Goal: Information Seeking & Learning: Learn about a topic

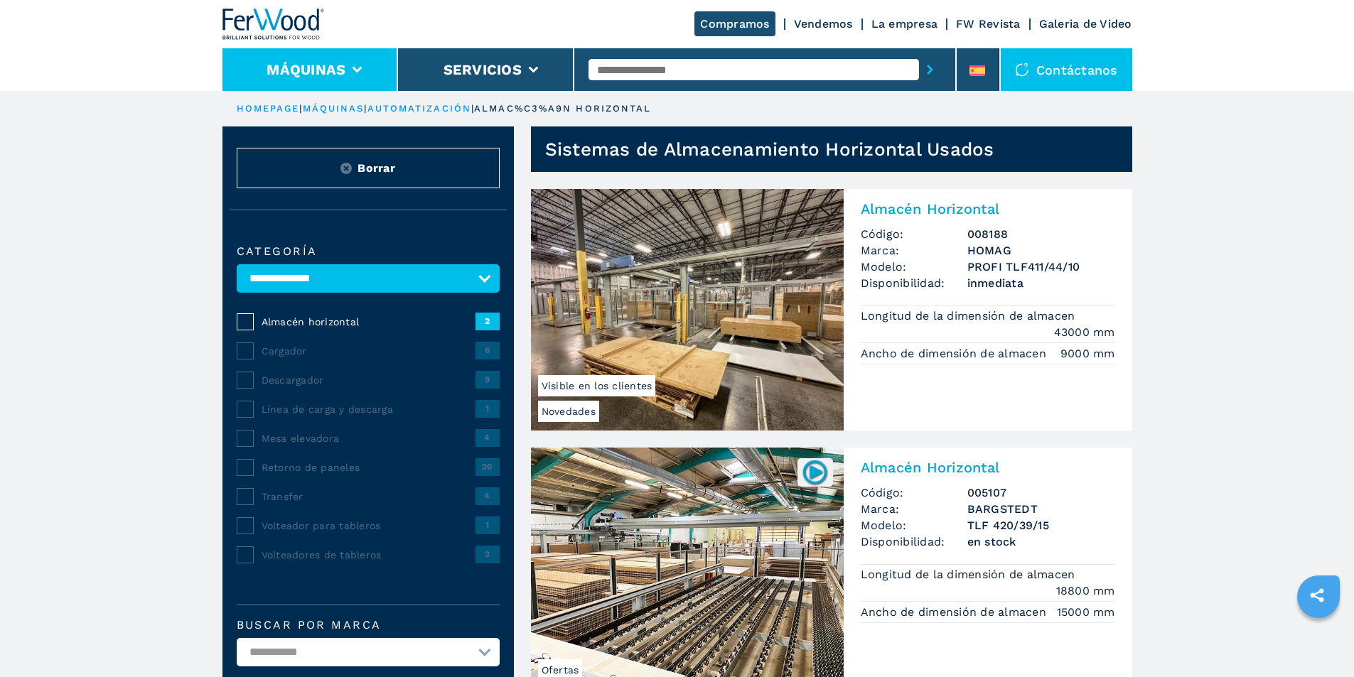
click at [323, 72] on button "Máquinas" at bounding box center [305, 69] width 79 height 17
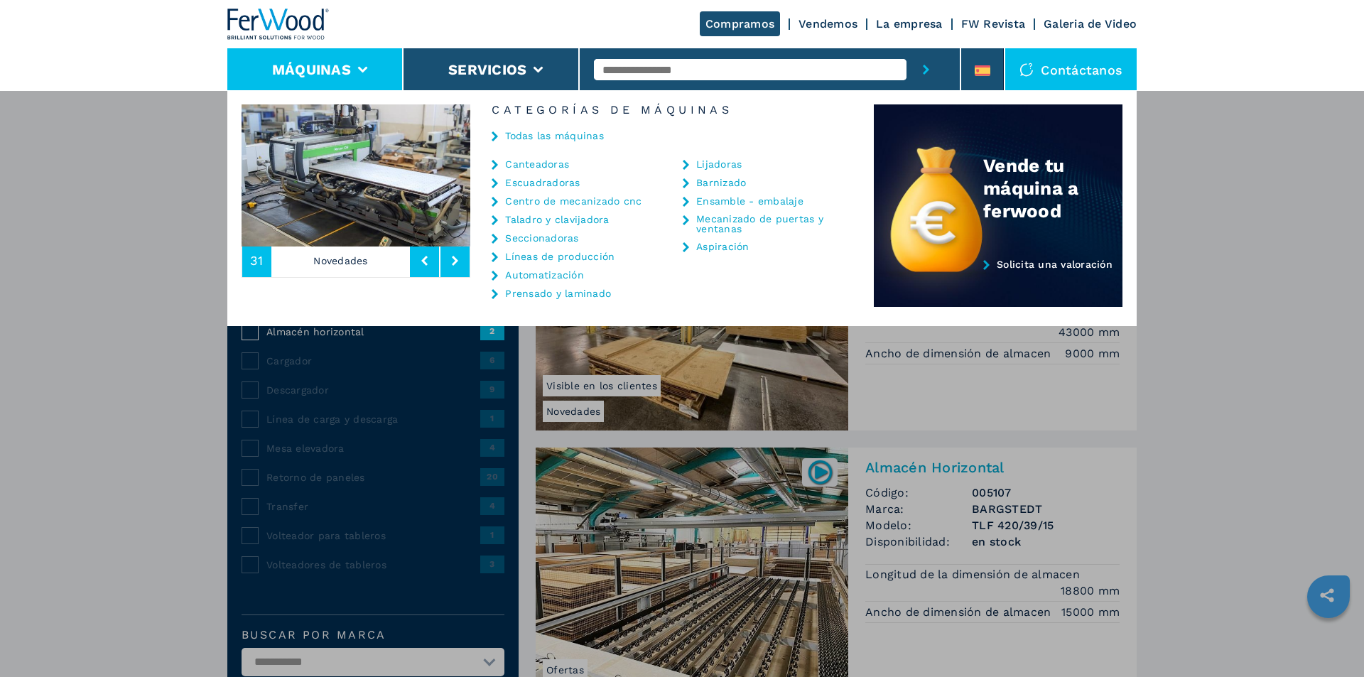
click at [546, 157] on div "Todas las máquinas" at bounding box center [672, 137] width 404 height 43
click at [543, 162] on link "Canteadoras" at bounding box center [537, 164] width 64 height 10
click at [493, 166] on icon at bounding box center [495, 165] width 6 height 10
click at [534, 164] on link "Canteadoras" at bounding box center [537, 164] width 64 height 10
click at [535, 164] on link "Canteadoras" at bounding box center [537, 164] width 64 height 10
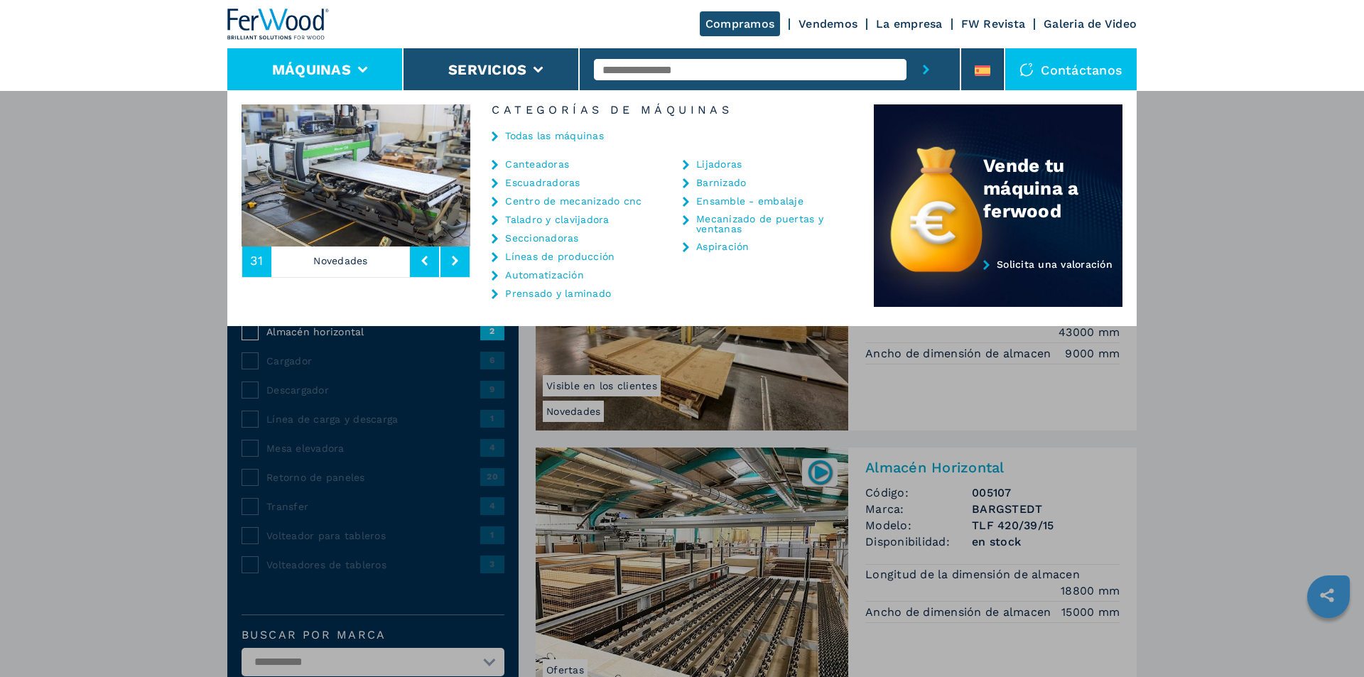
click at [535, 164] on link "Canteadoras" at bounding box center [537, 164] width 64 height 10
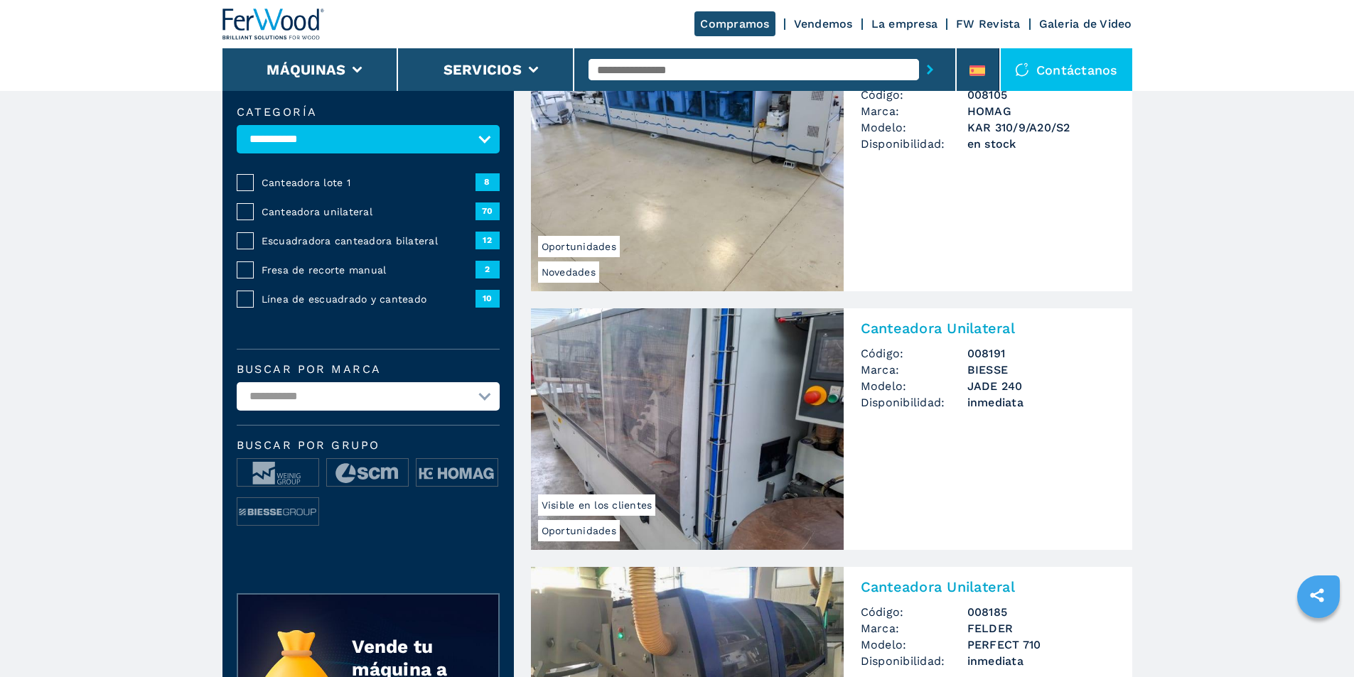
scroll to position [213, 0]
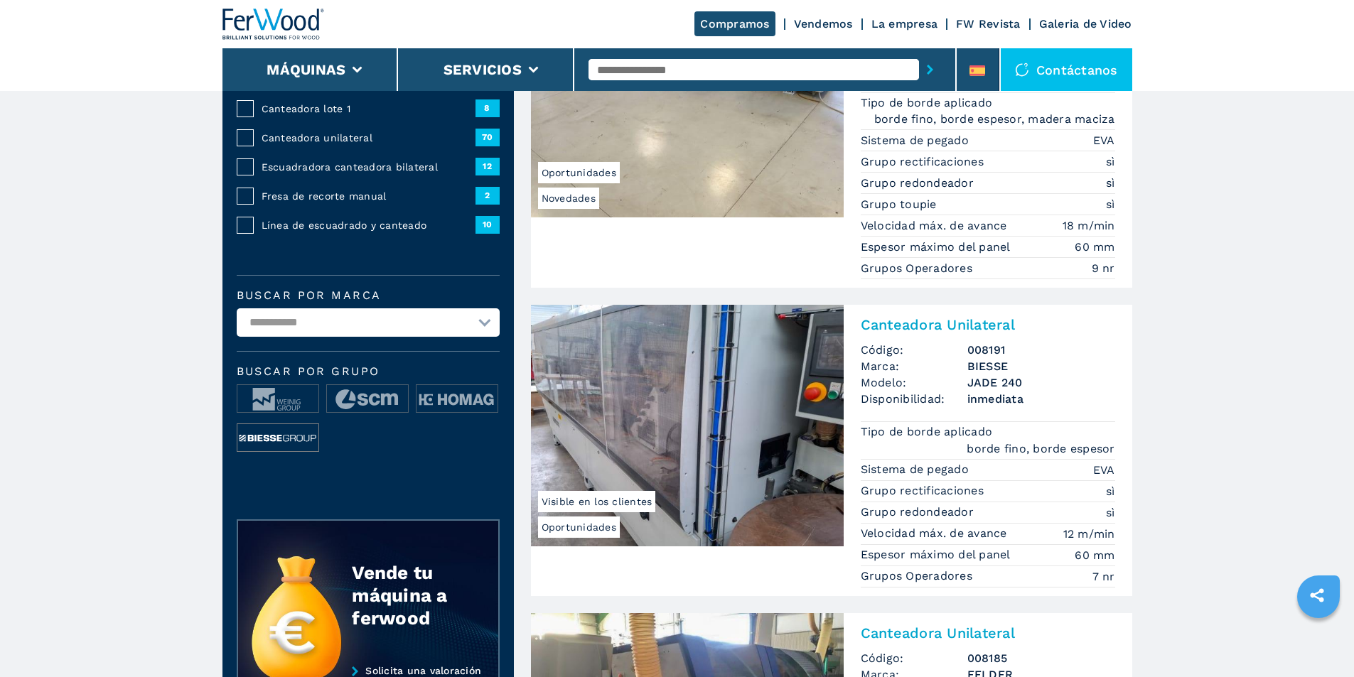
click at [283, 453] on img at bounding box center [277, 438] width 81 height 28
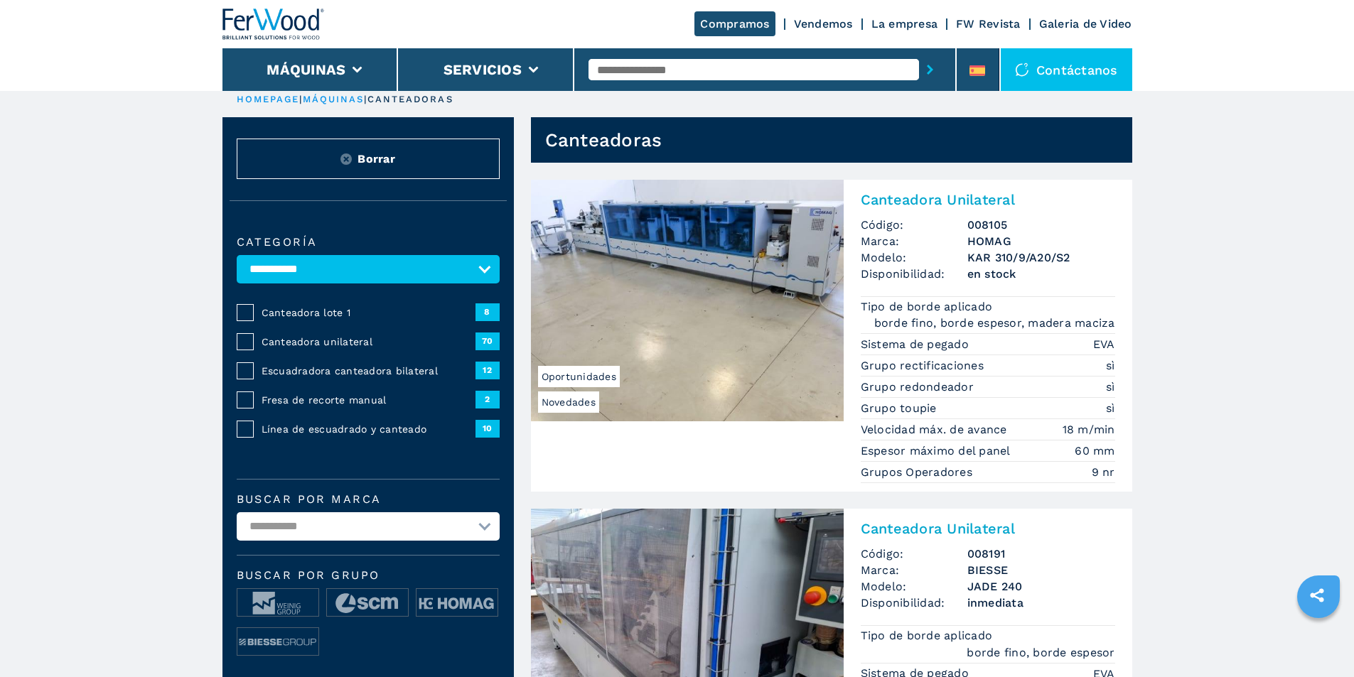
scroll to position [0, 0]
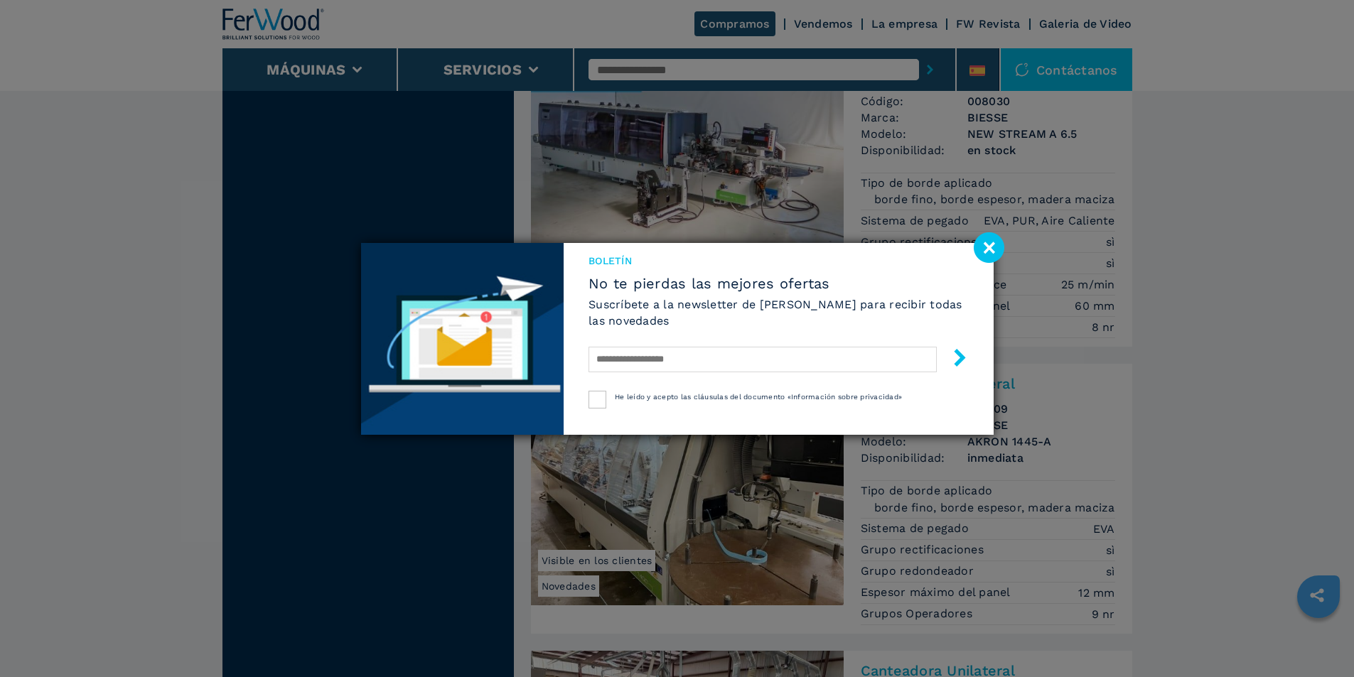
scroll to position [1399, 0]
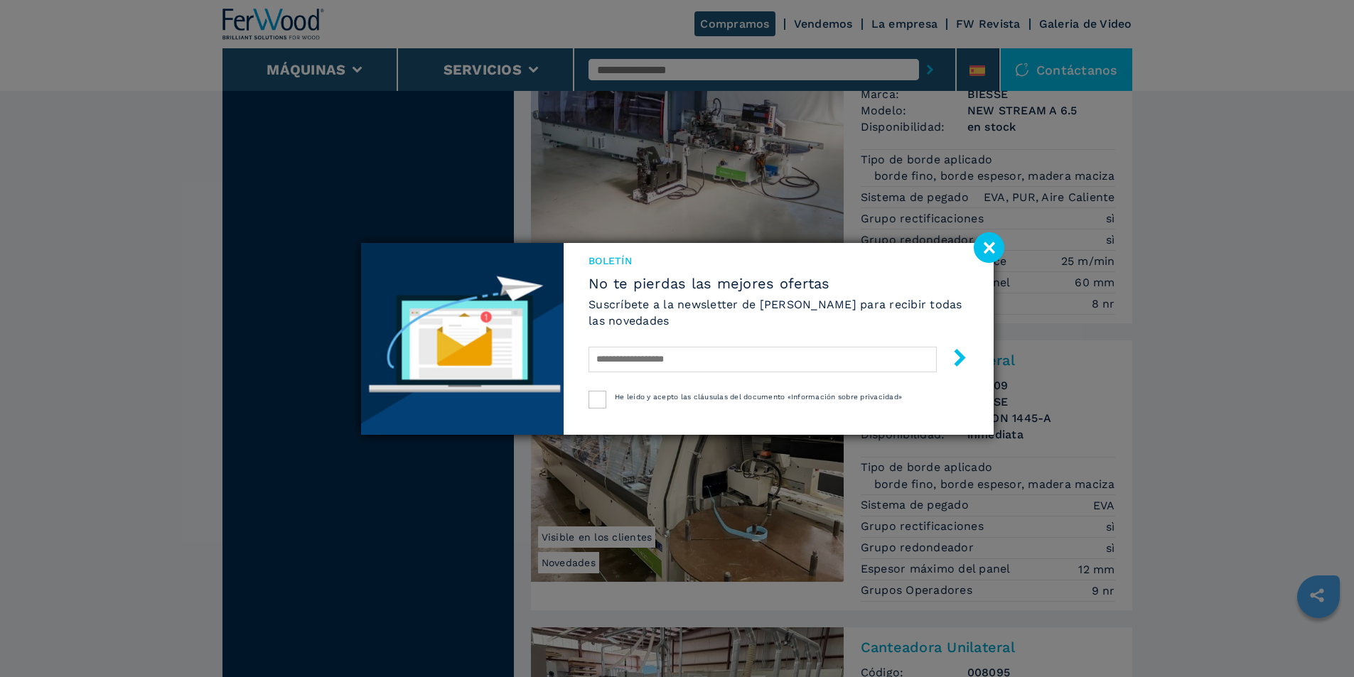
click at [989, 249] on image at bounding box center [988, 247] width 31 height 31
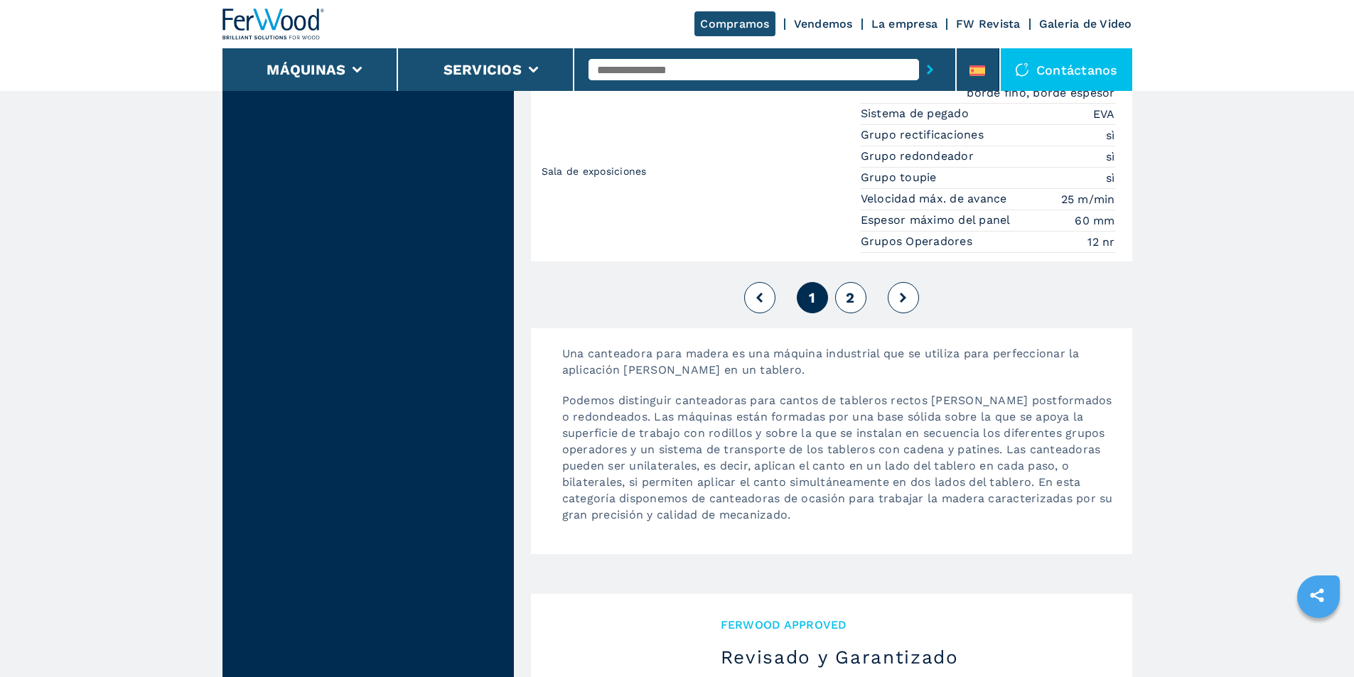
scroll to position [3744, 0]
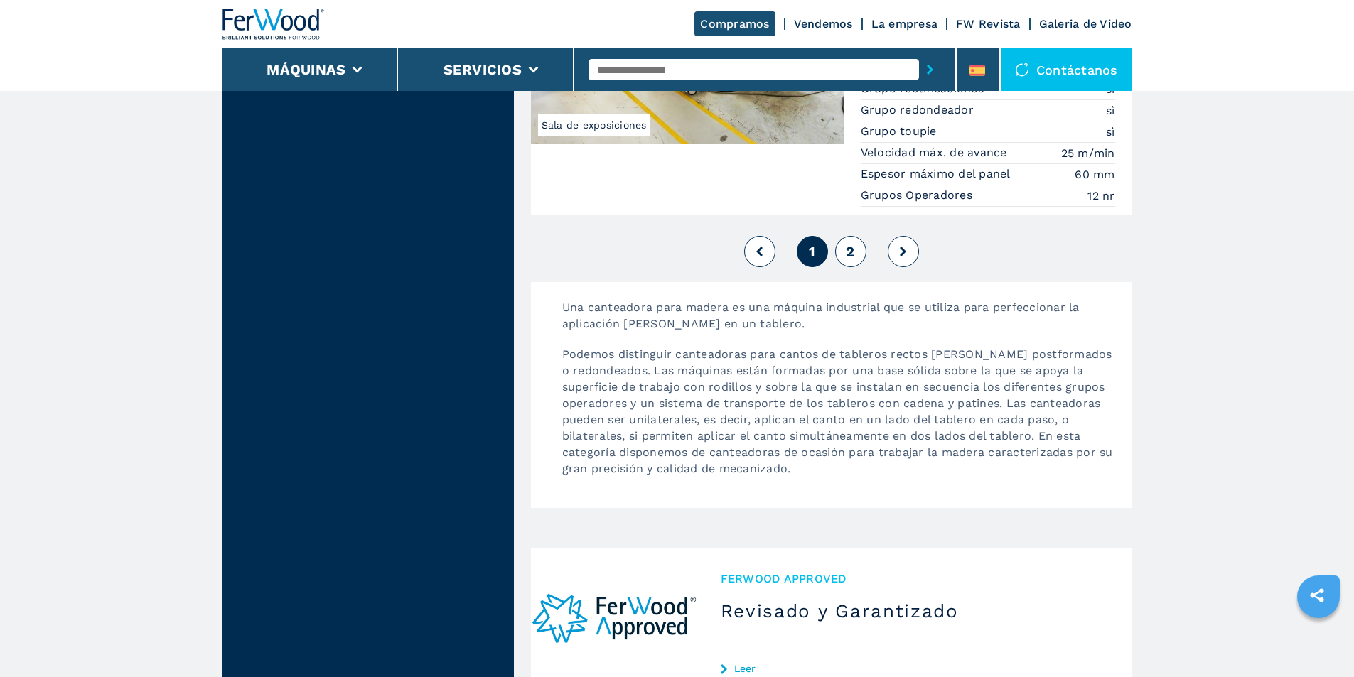
click at [854, 243] on span "2" at bounding box center [850, 251] width 9 height 17
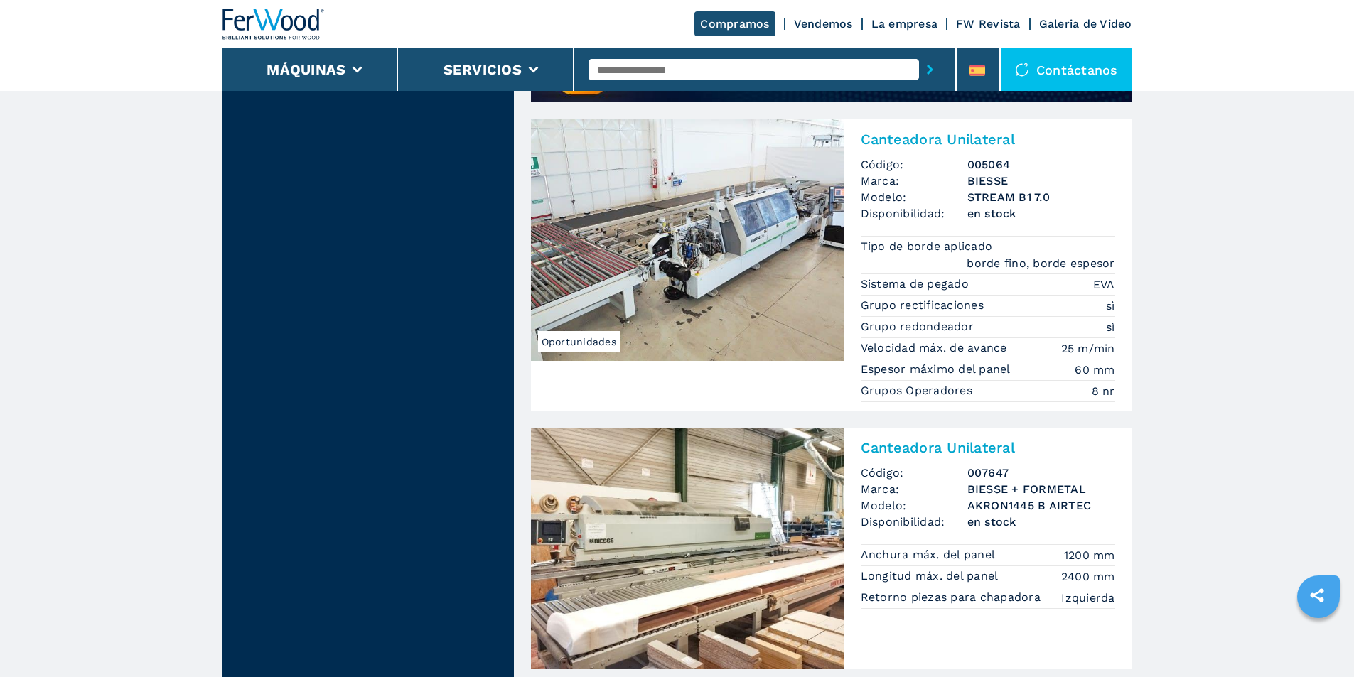
scroll to position [1421, 0]
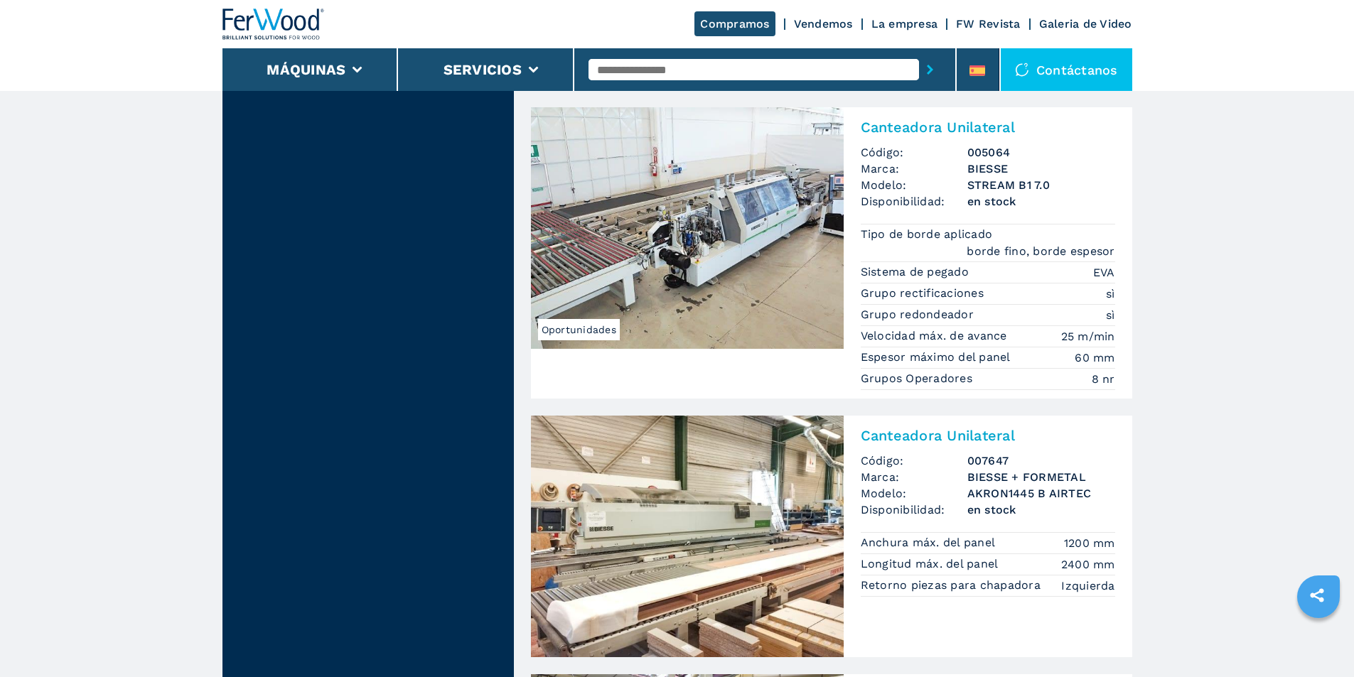
click at [730, 243] on img at bounding box center [687, 228] width 313 height 242
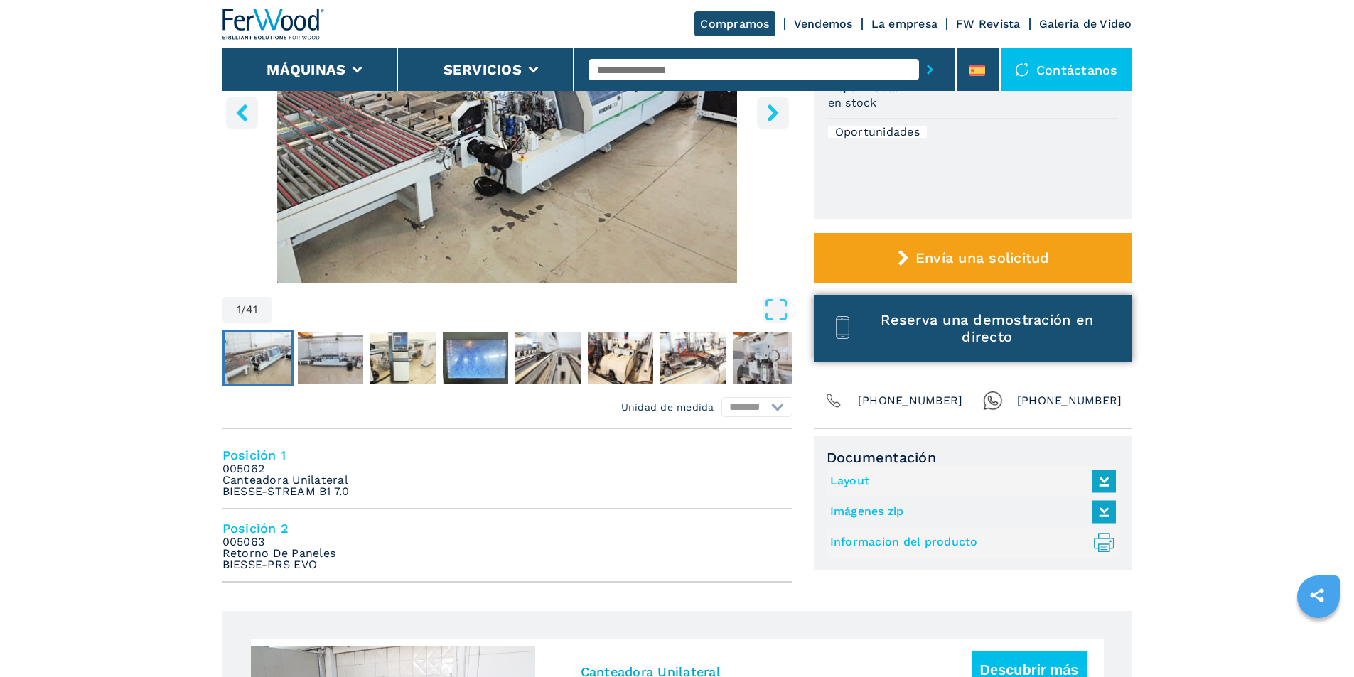
scroll to position [284, 0]
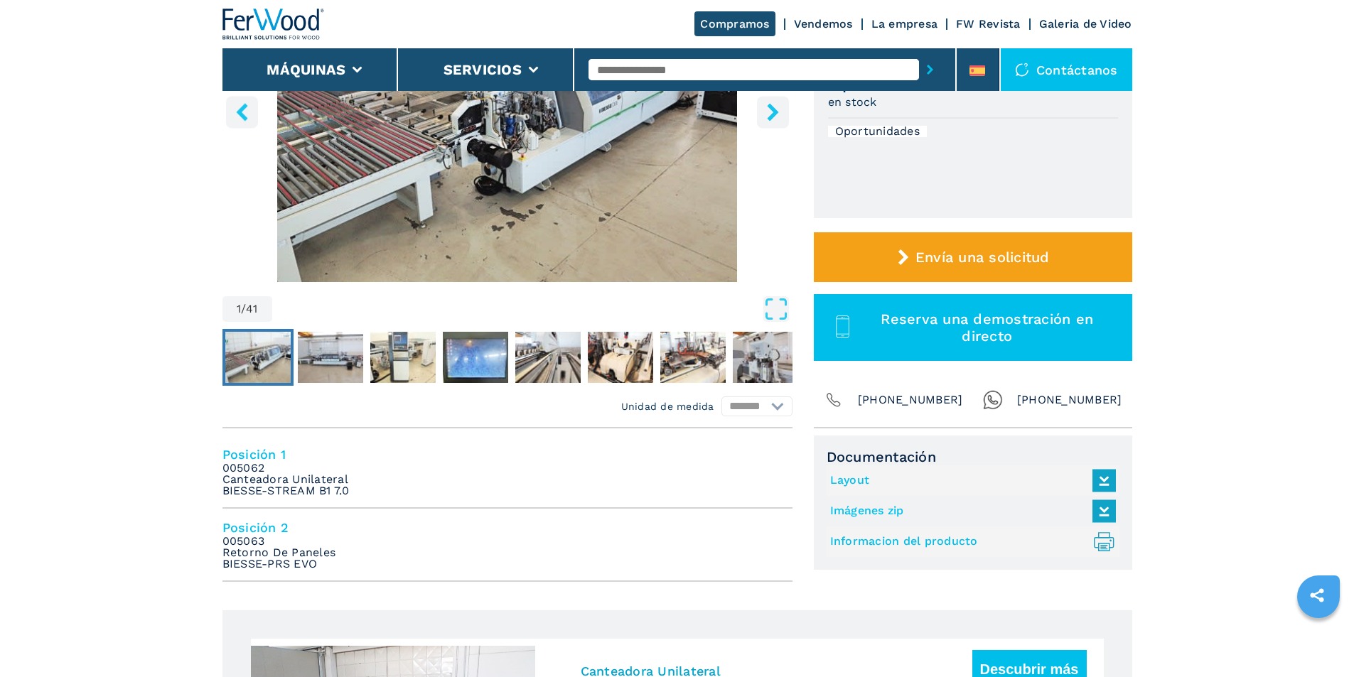
click at [847, 477] on link "Layout" at bounding box center [969, 480] width 279 height 23
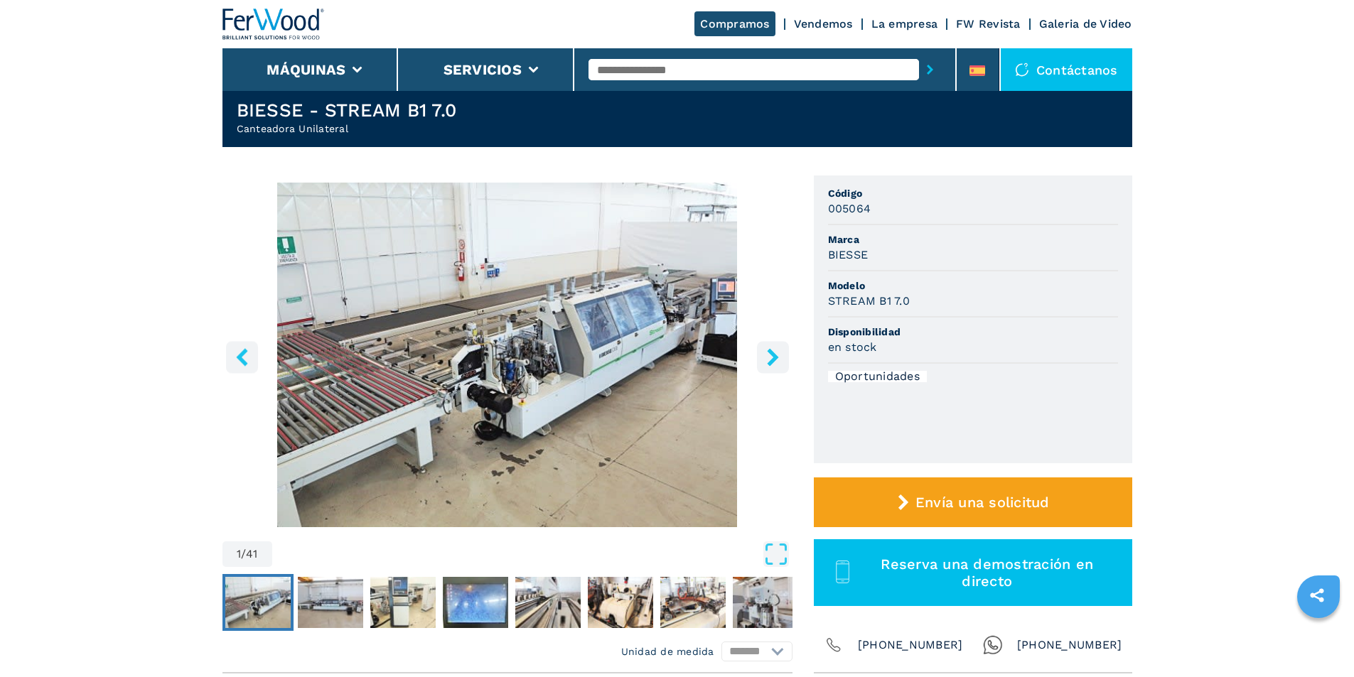
scroll to position [0, 0]
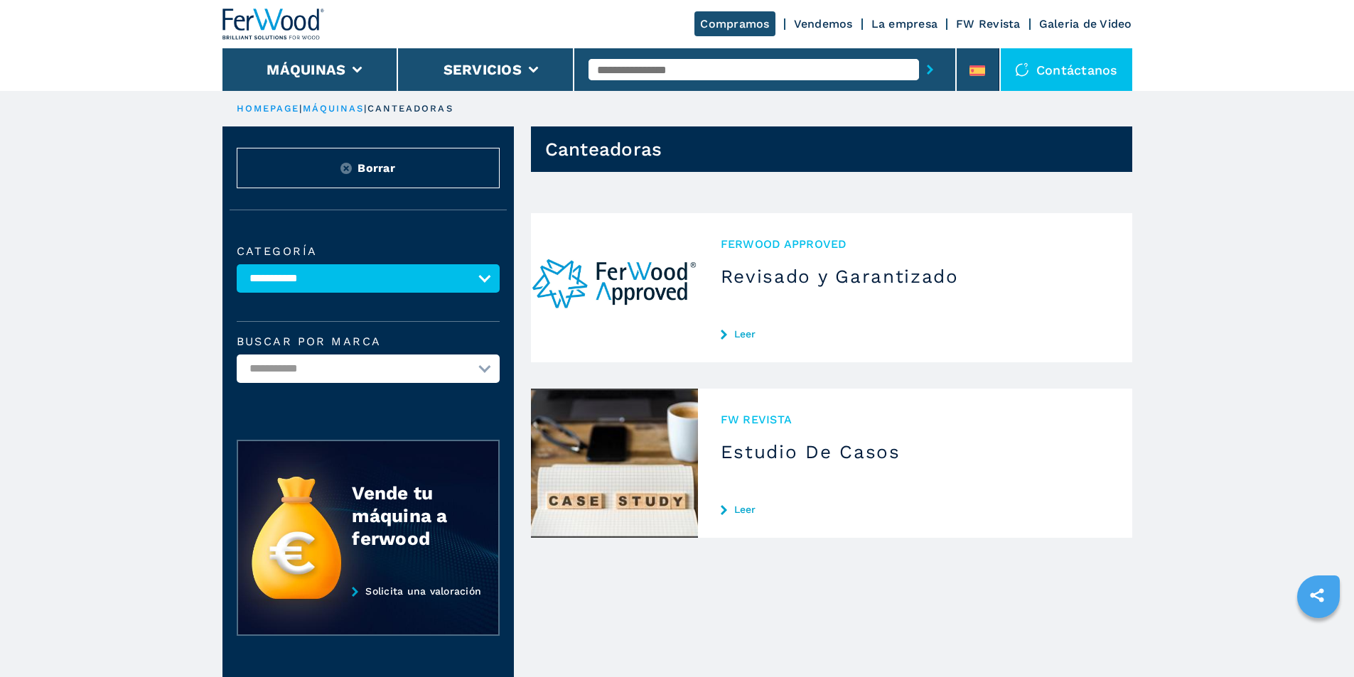
click at [485, 284] on select "**********" at bounding box center [368, 278] width 263 height 28
click at [237, 274] on select "**********" at bounding box center [368, 278] width 263 height 28
click at [352, 69] on icon at bounding box center [357, 70] width 10 height 6
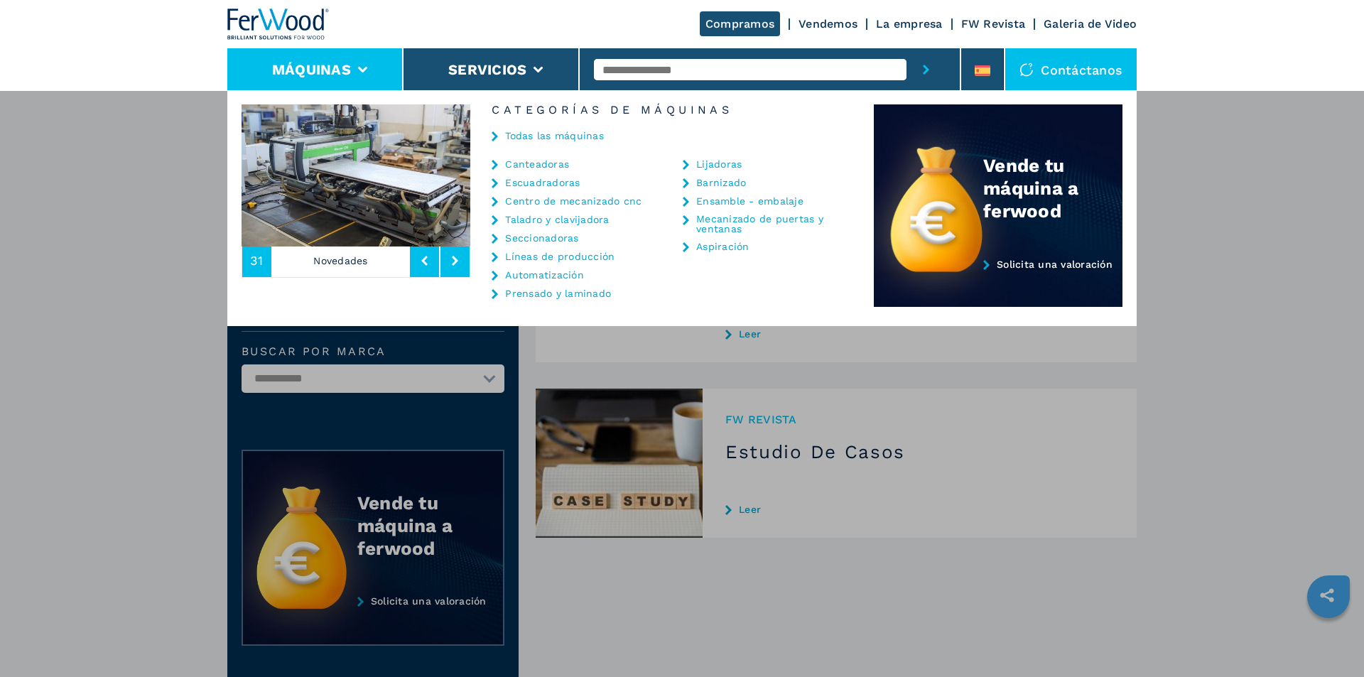
click at [526, 163] on link "Canteadoras" at bounding box center [537, 164] width 64 height 10
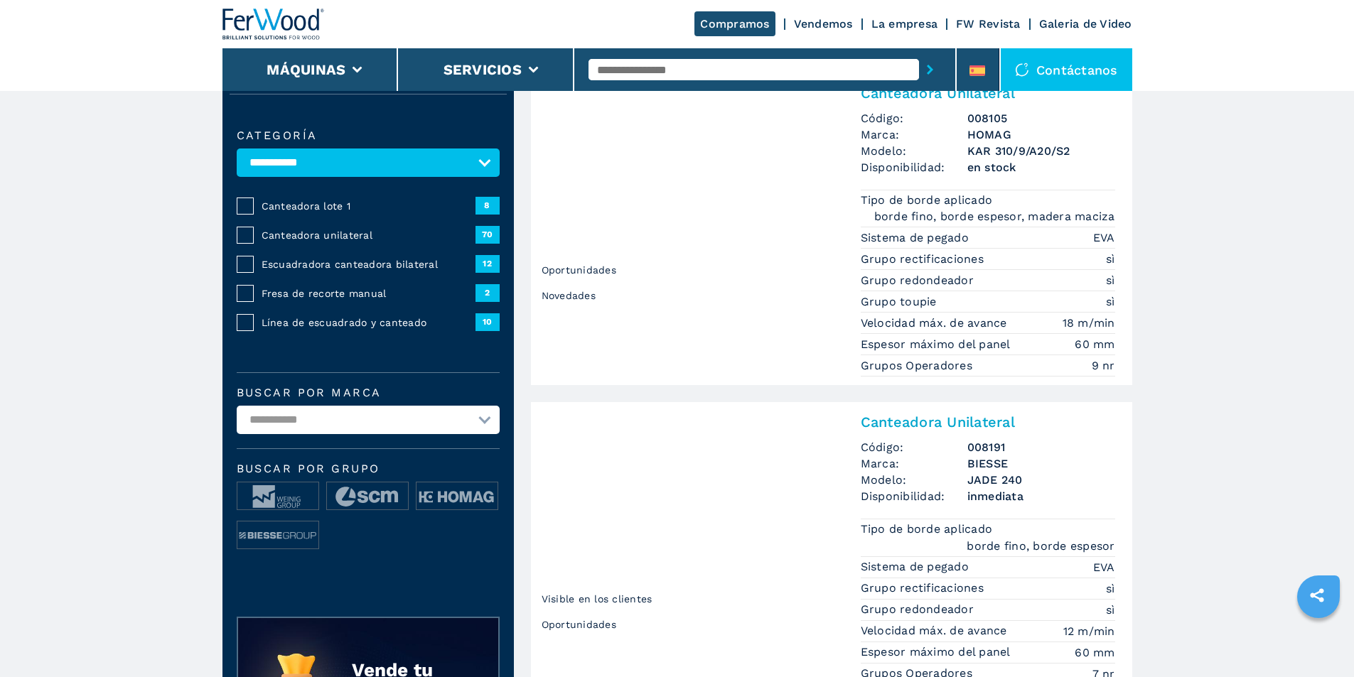
scroll to position [142, 0]
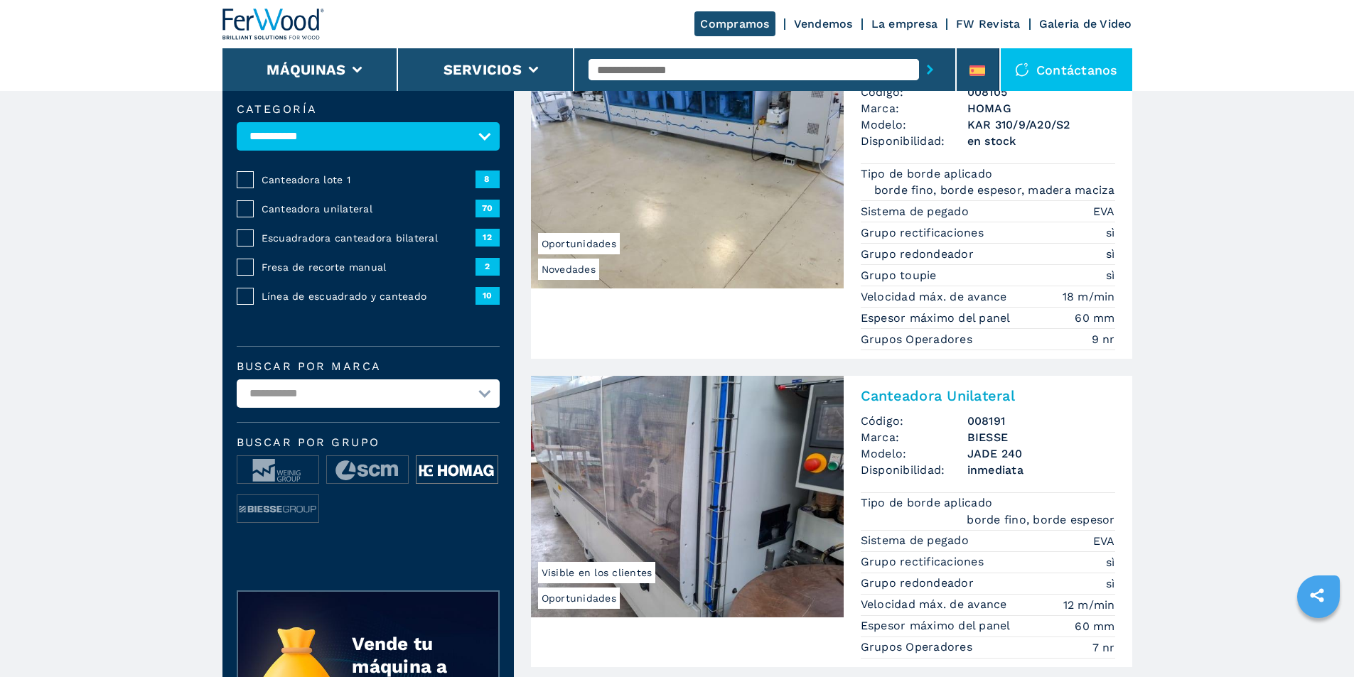
click at [460, 473] on img at bounding box center [456, 470] width 81 height 28
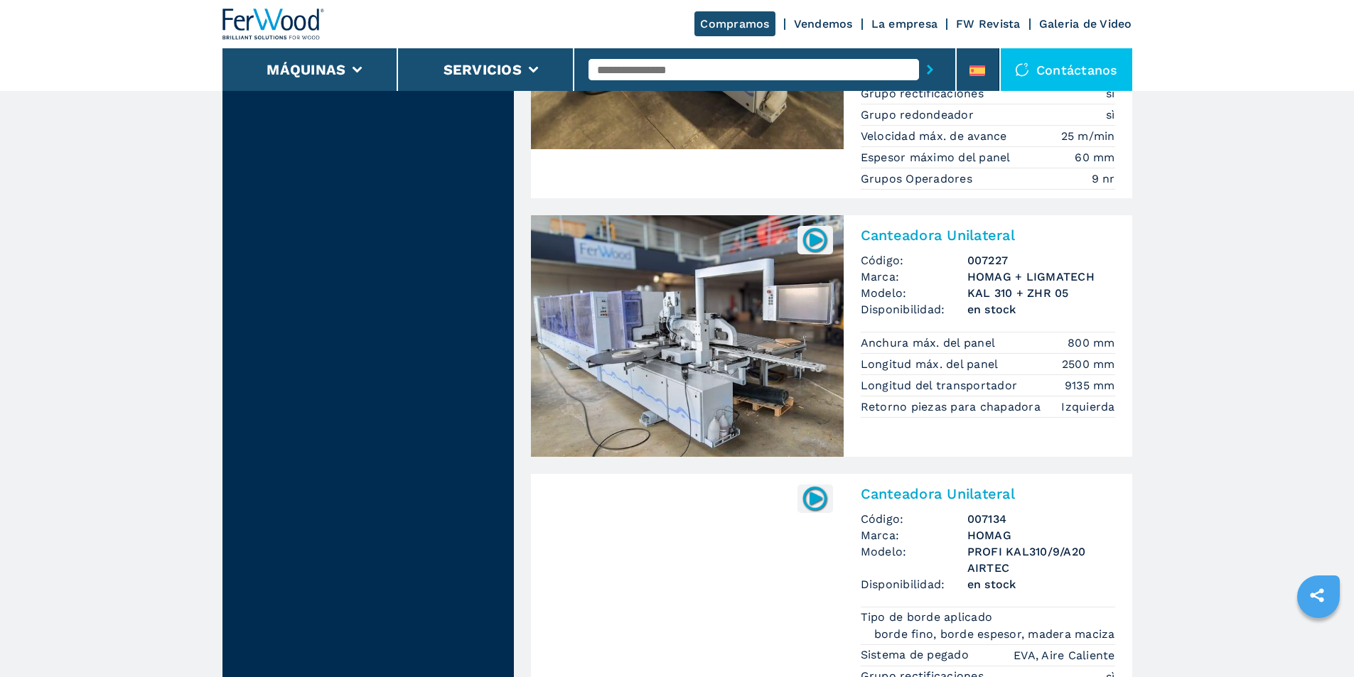
scroll to position [2913, 0]
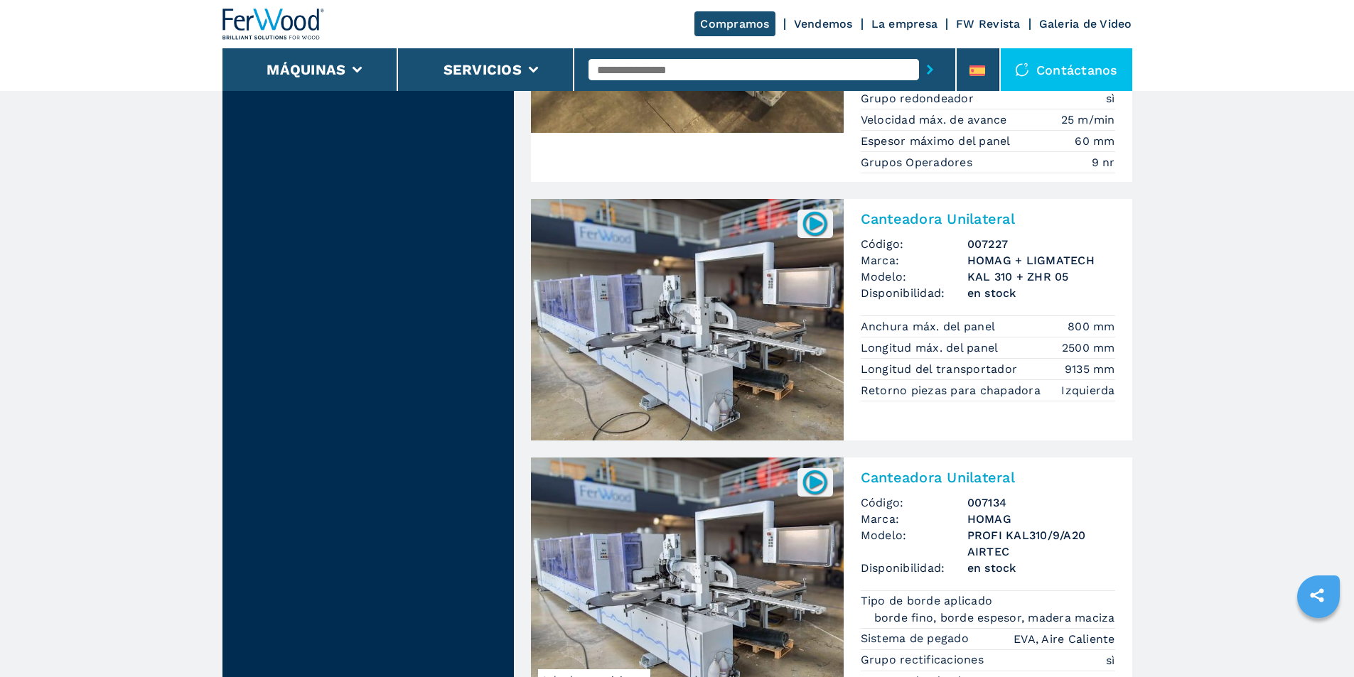
click at [730, 345] on img at bounding box center [687, 320] width 313 height 242
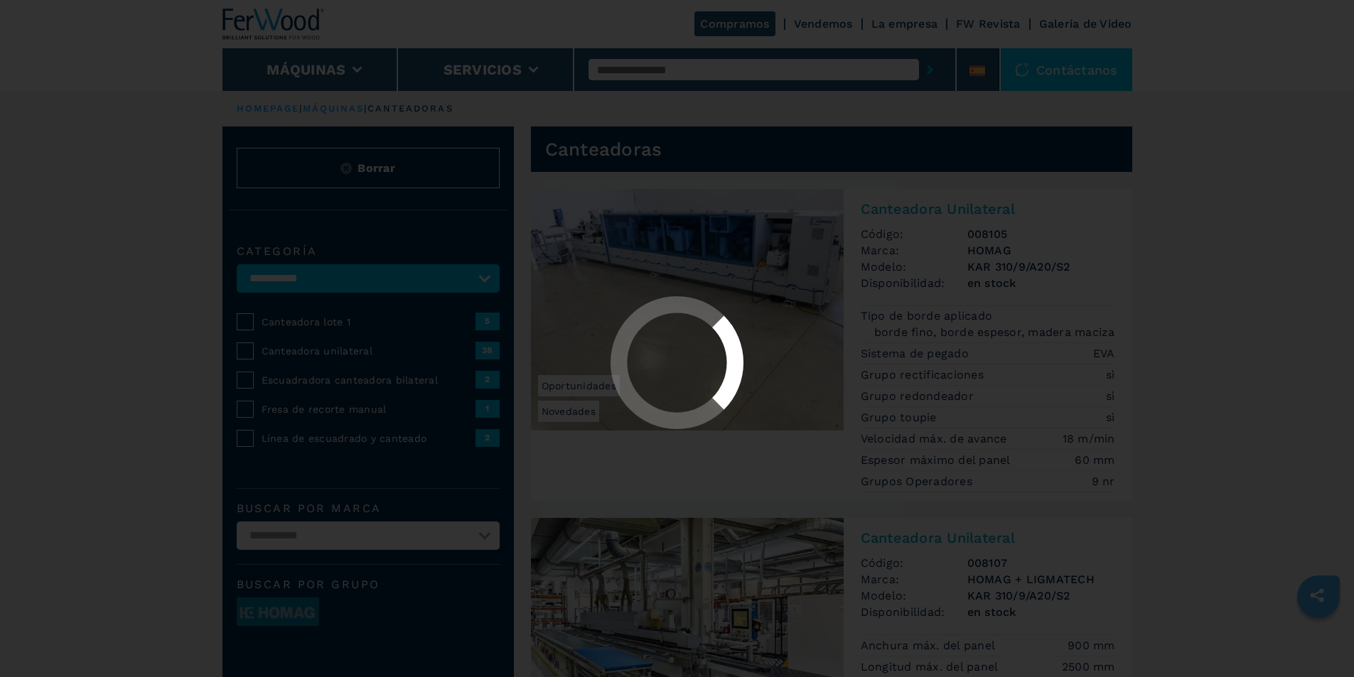
select select "**********"
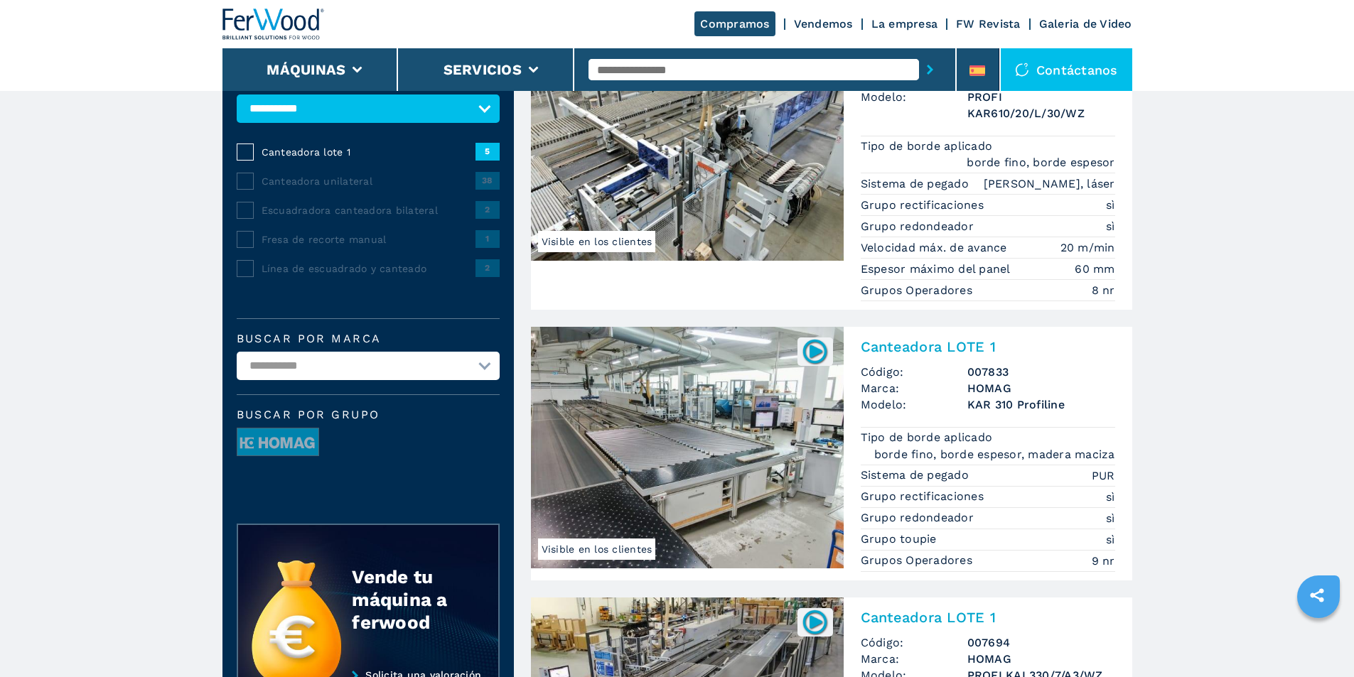
scroll to position [142, 0]
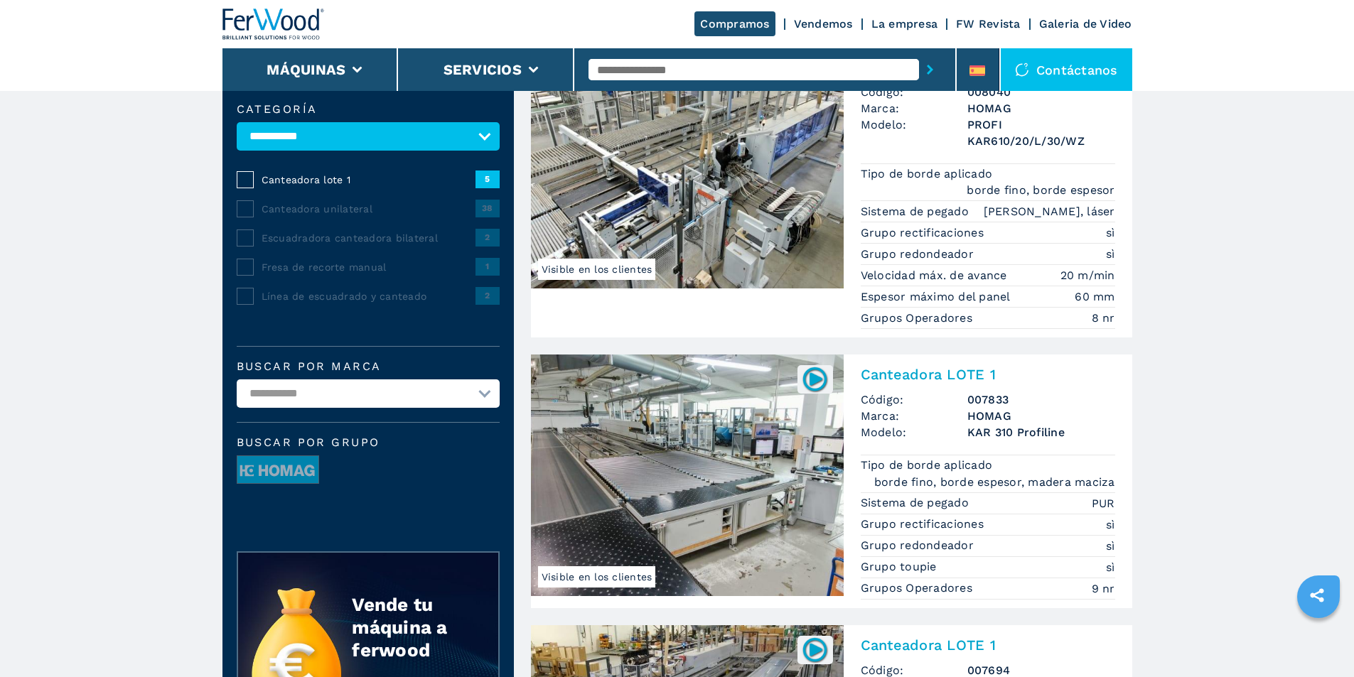
click at [749, 415] on img at bounding box center [687, 476] width 313 height 242
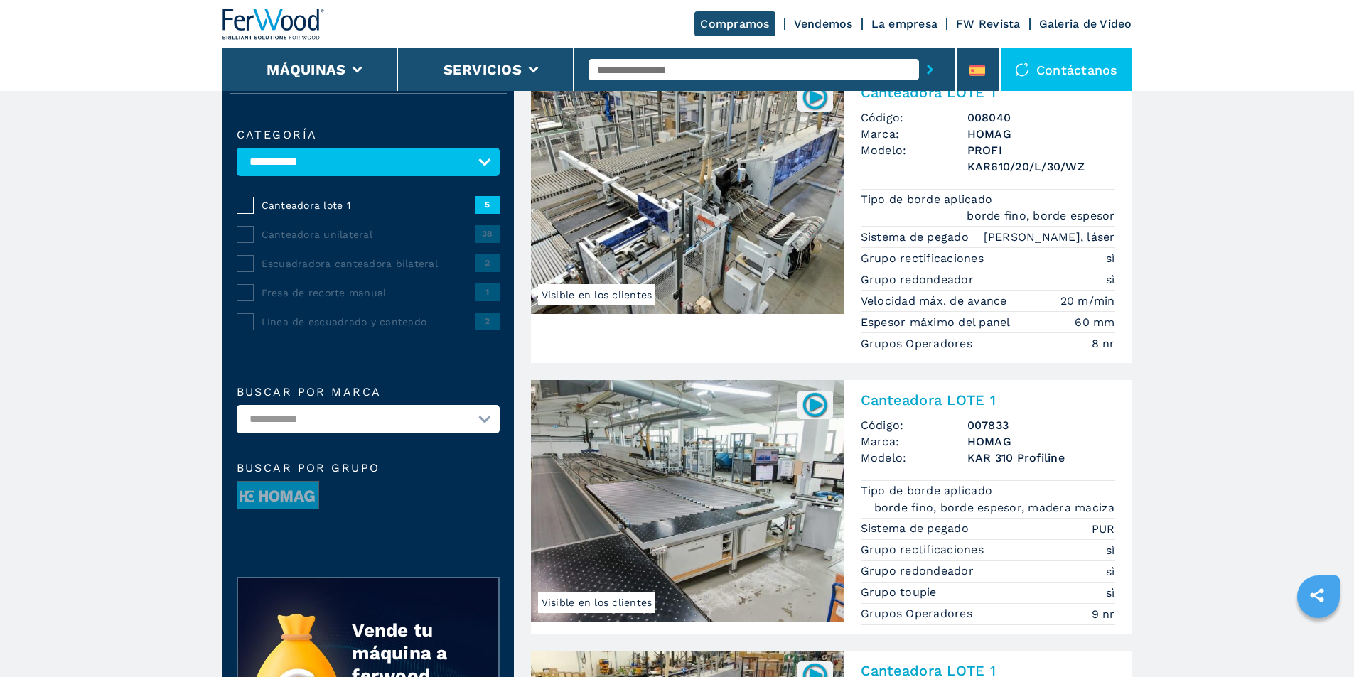
scroll to position [0, 0]
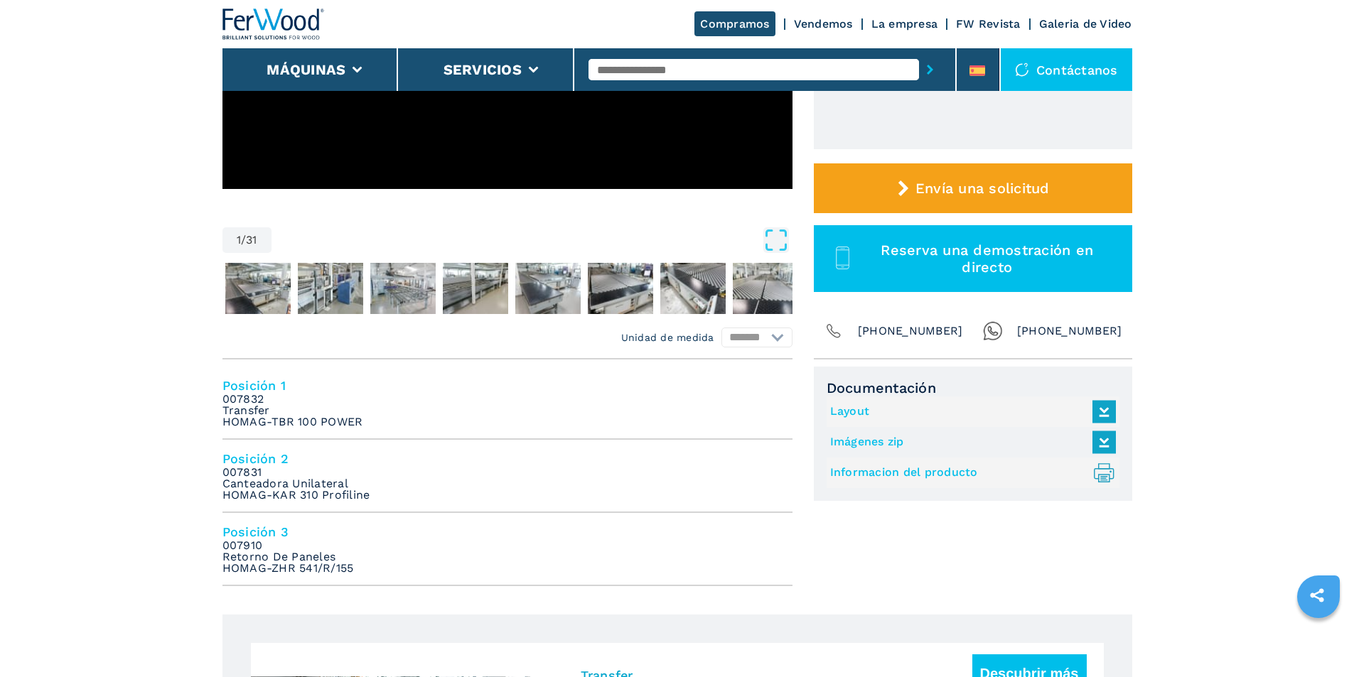
scroll to position [355, 0]
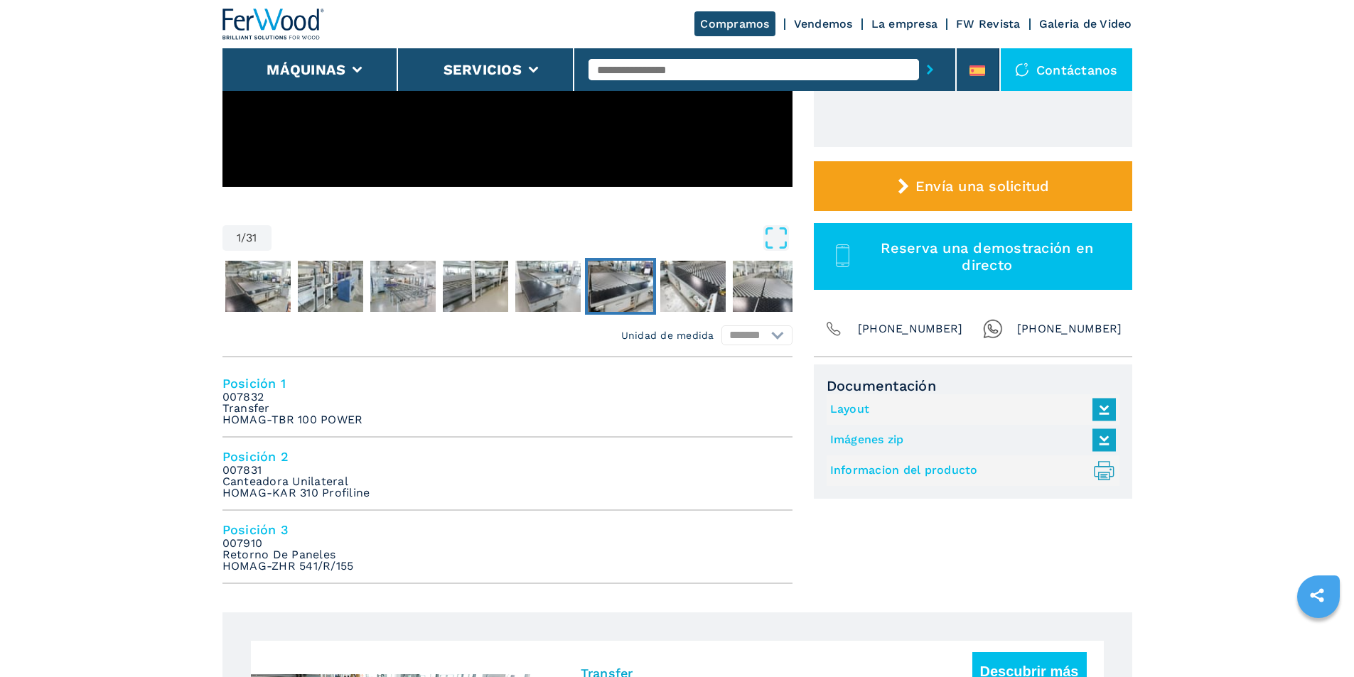
click at [617, 279] on img "Go to Slide 7" at bounding box center [620, 286] width 65 height 51
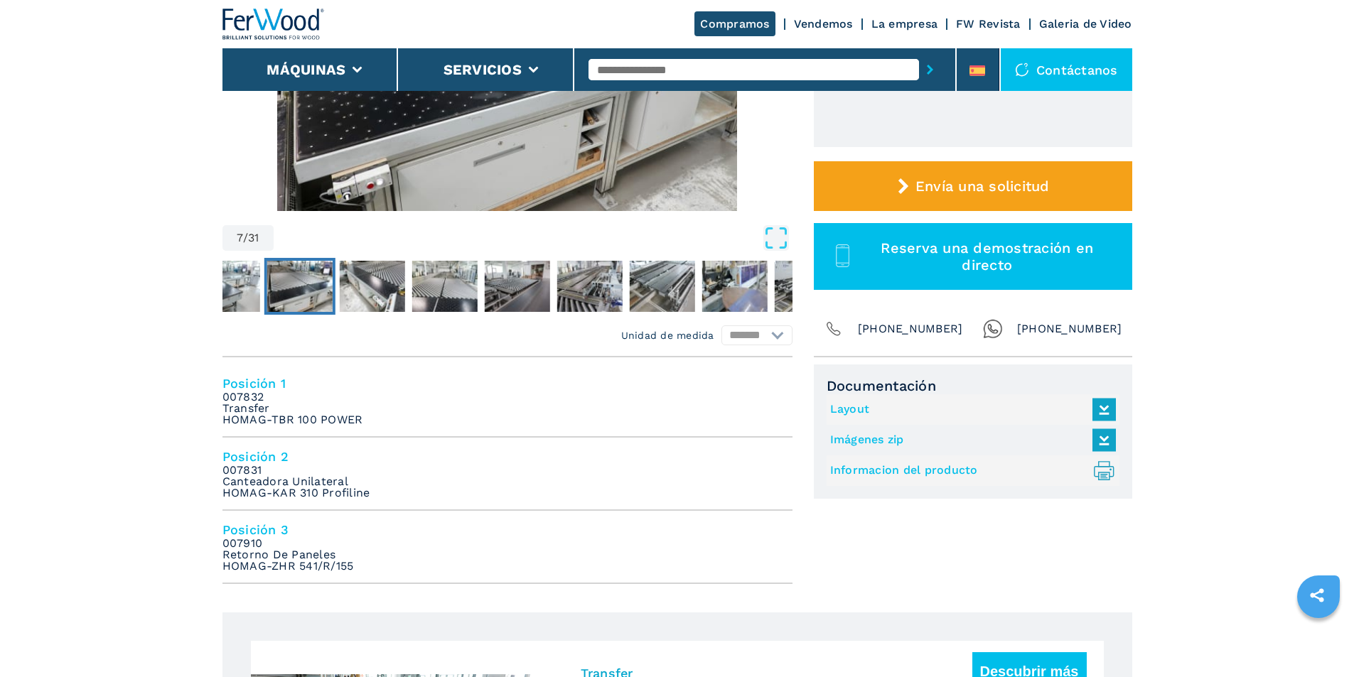
click at [663, 185] on img "Go to Slide 7" at bounding box center [507, 38] width 570 height 345
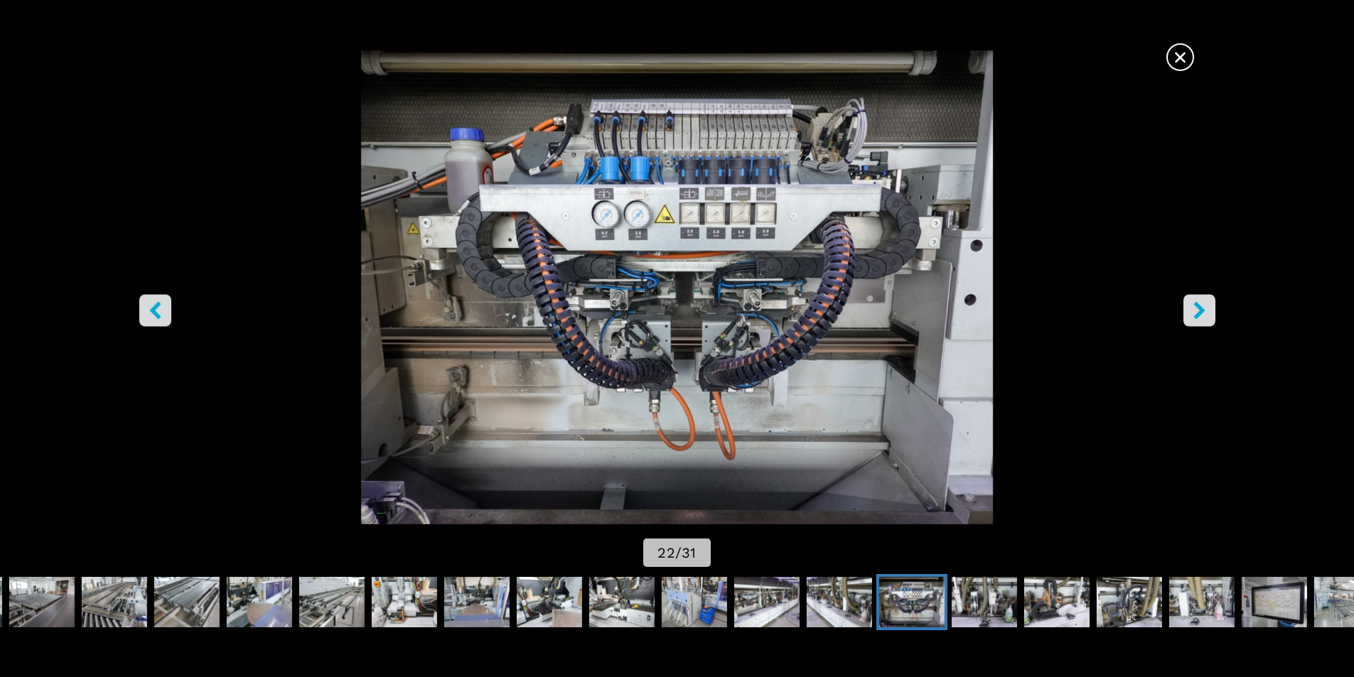
scroll to position [222, 0]
click at [1302, 610] on img "Go to Slide 27" at bounding box center [1273, 602] width 65 height 51
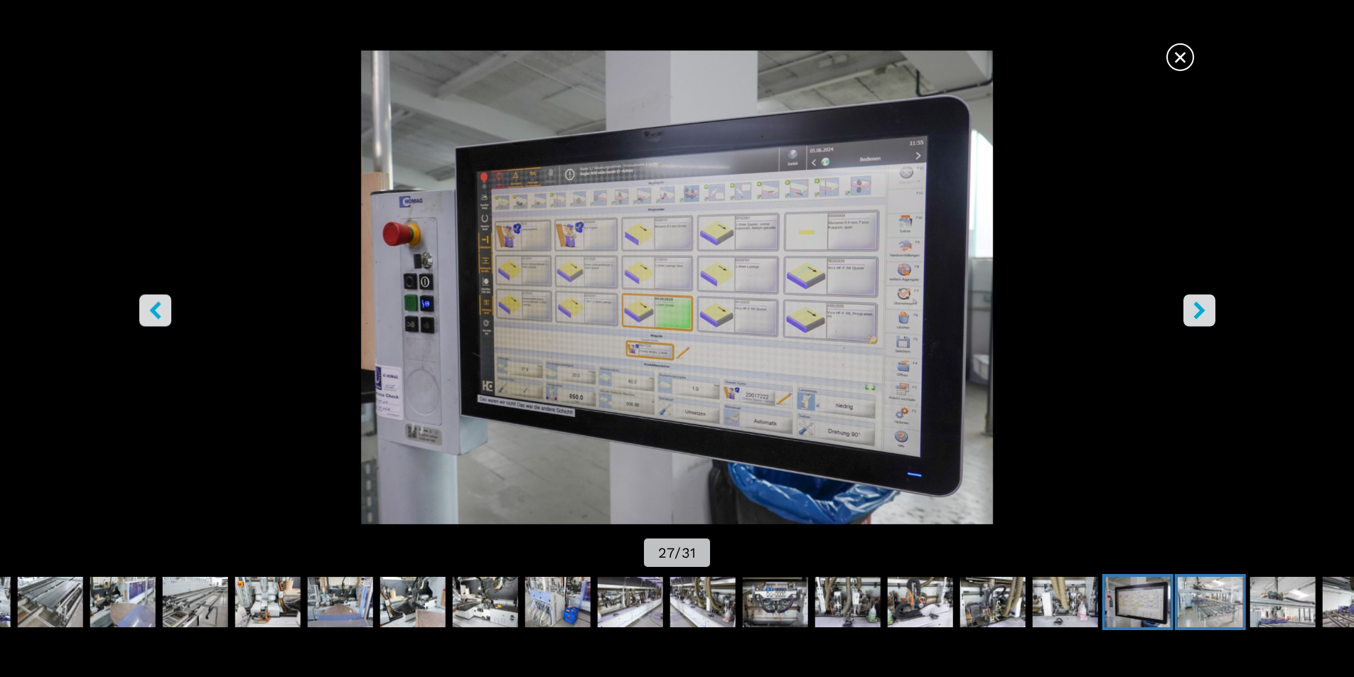
click at [1214, 599] on img "Go to Slide 28" at bounding box center [1209, 602] width 65 height 51
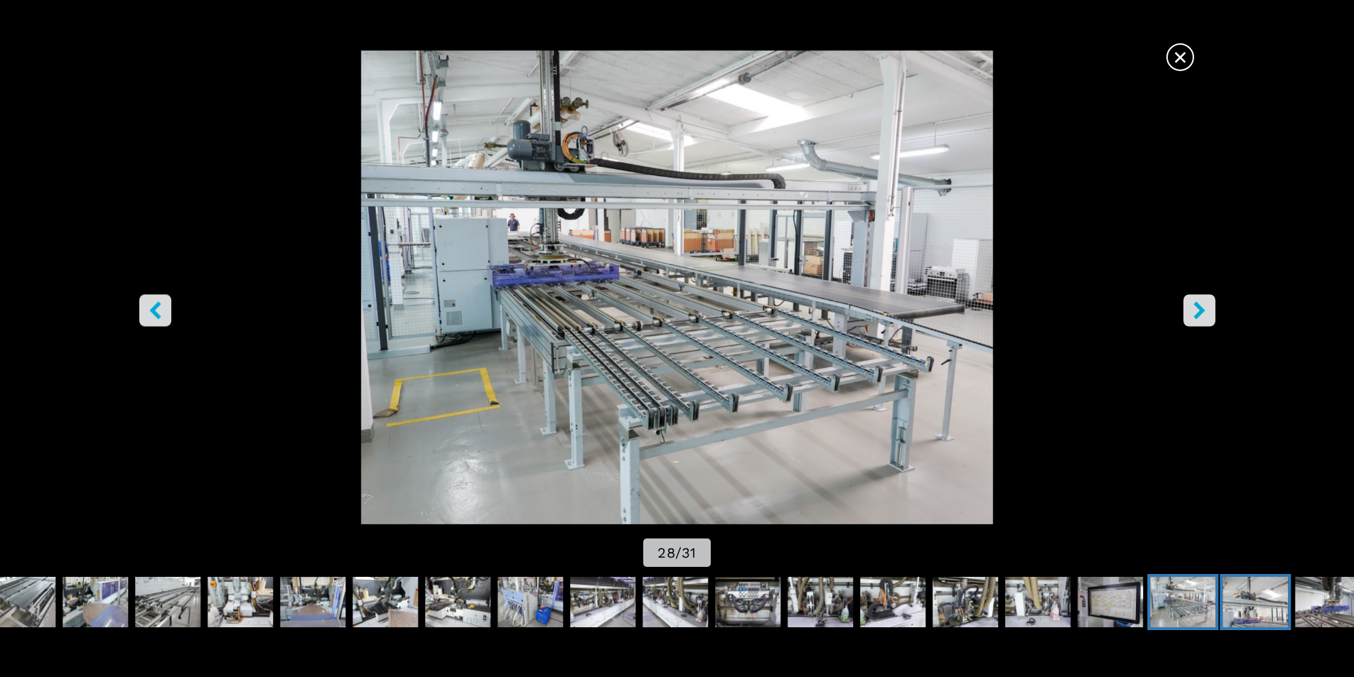
click at [1236, 593] on img "Go to Slide 29" at bounding box center [1254, 602] width 65 height 51
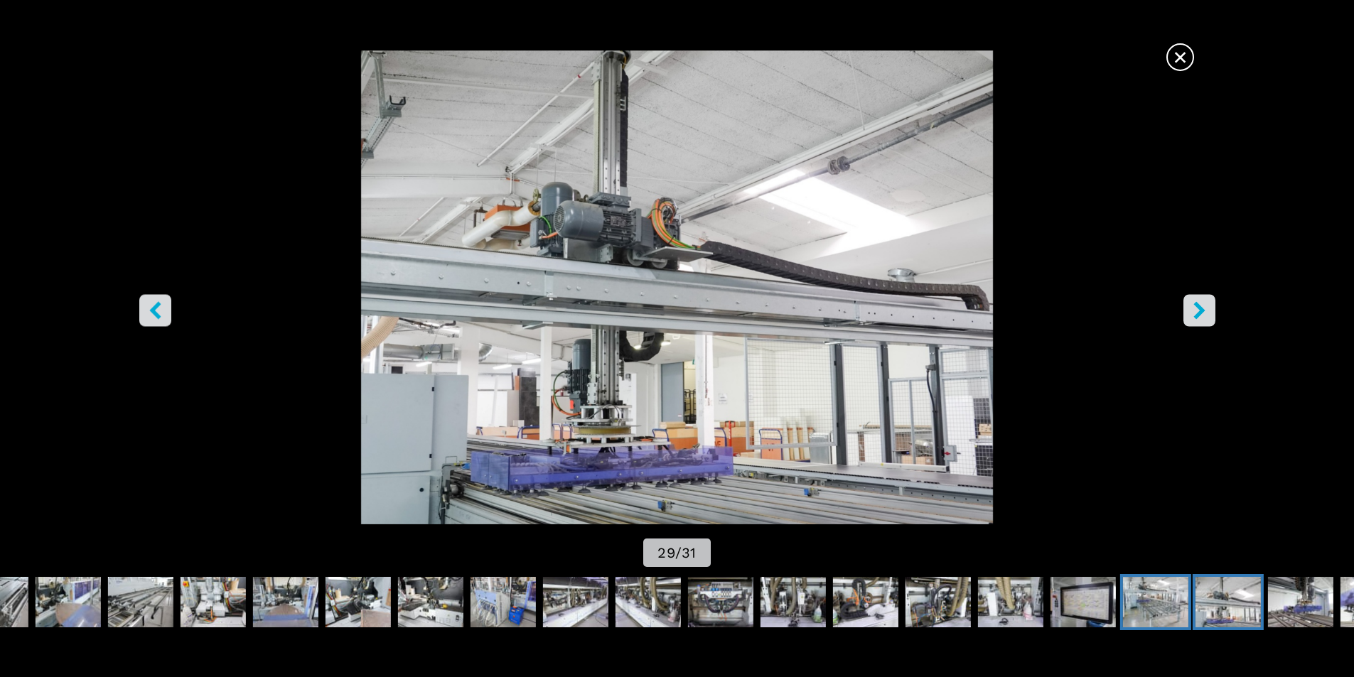
click at [1167, 610] on img "Go to Slide 28" at bounding box center [1155, 602] width 65 height 51
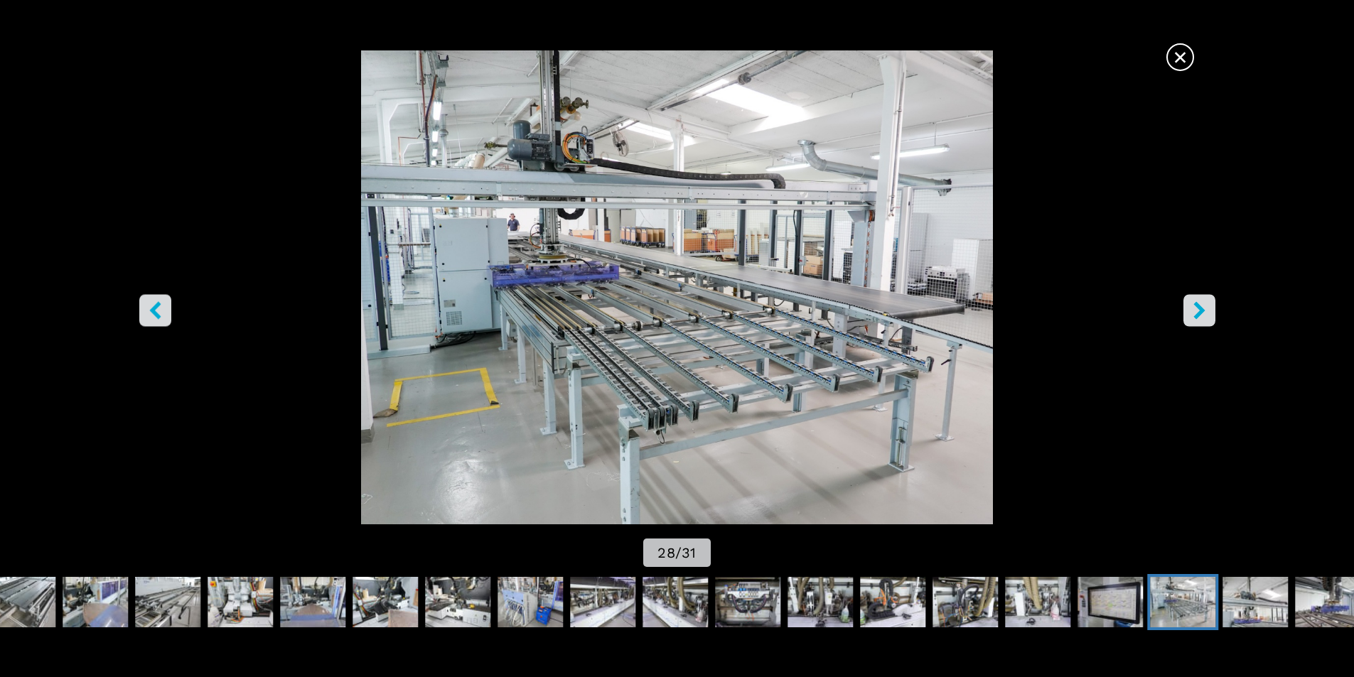
click at [1205, 304] on icon "right-button" at bounding box center [1199, 310] width 18 height 18
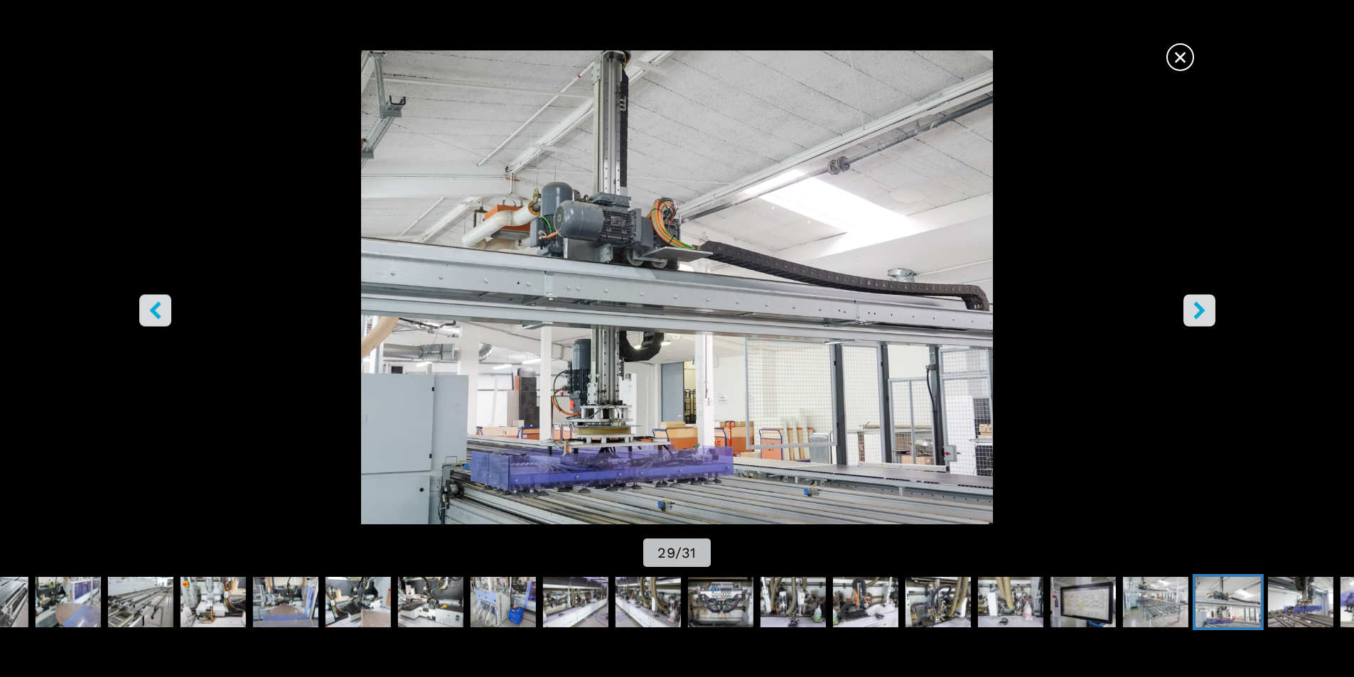
click at [1205, 304] on icon "right-button" at bounding box center [1199, 310] width 18 height 18
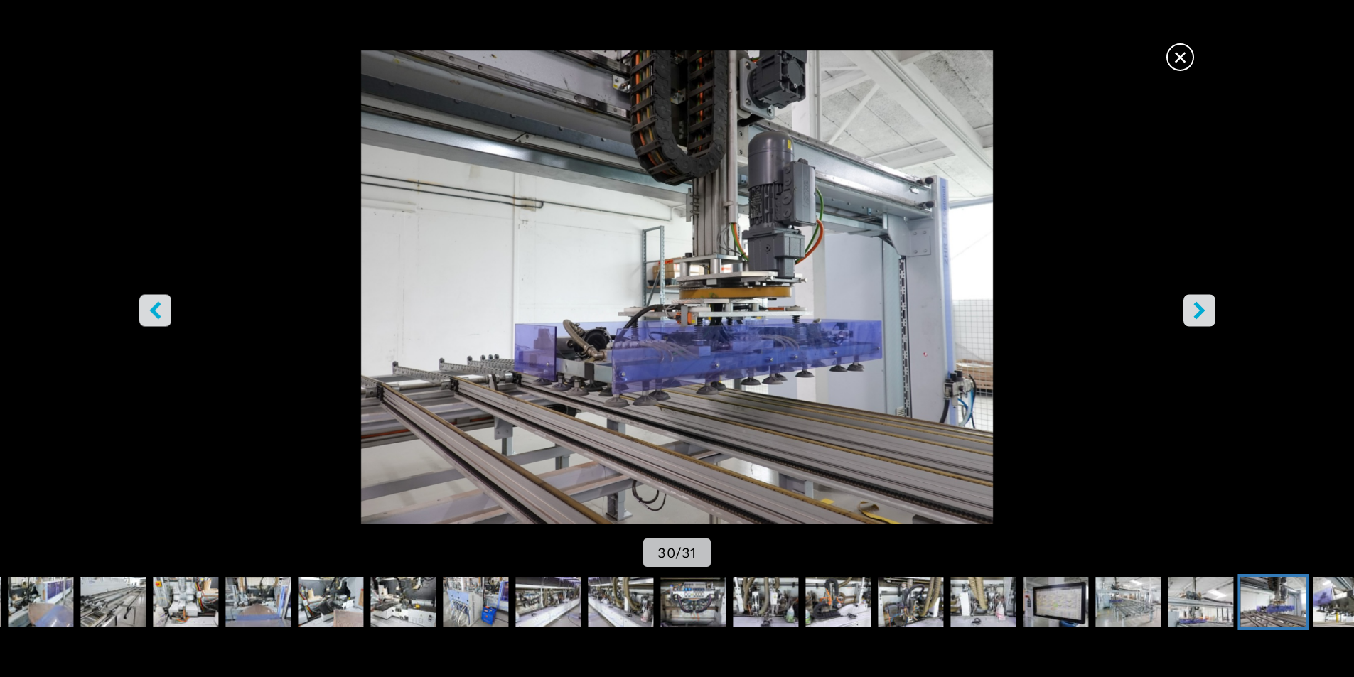
click at [1207, 316] on icon "right-button" at bounding box center [1199, 310] width 18 height 18
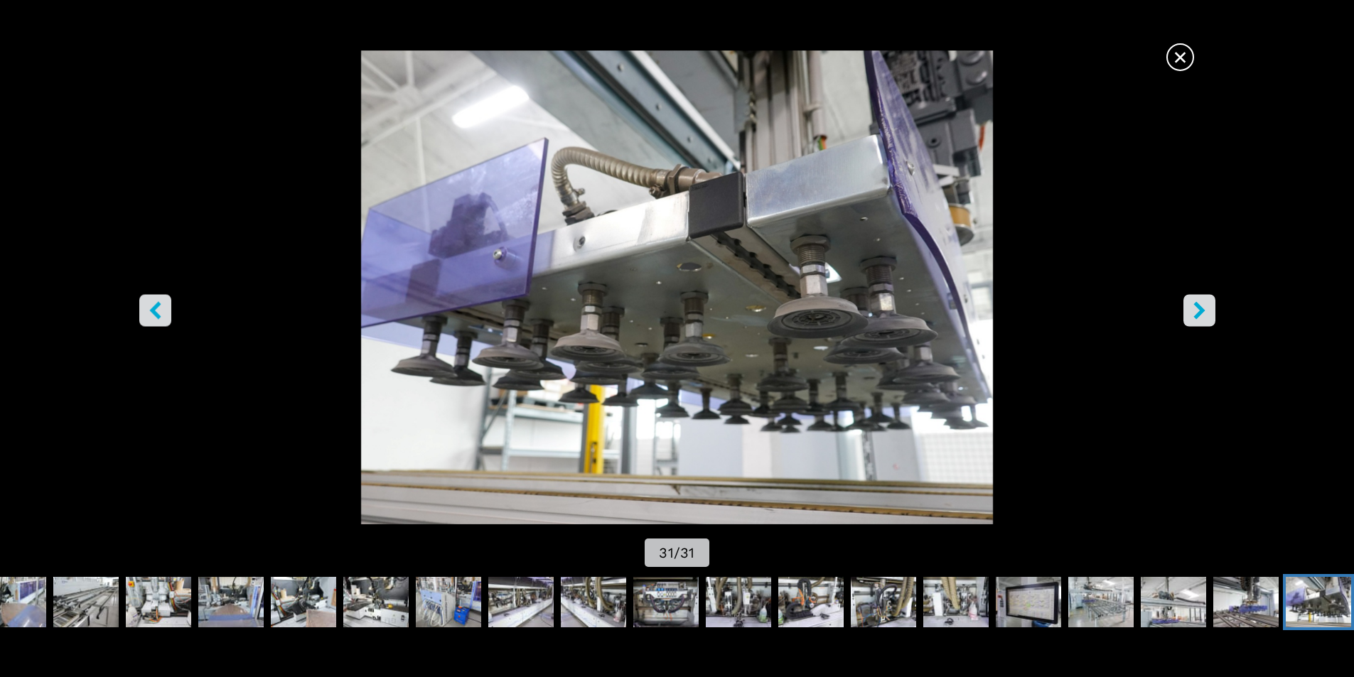
click at [1207, 316] on icon "right-button" at bounding box center [1199, 310] width 18 height 18
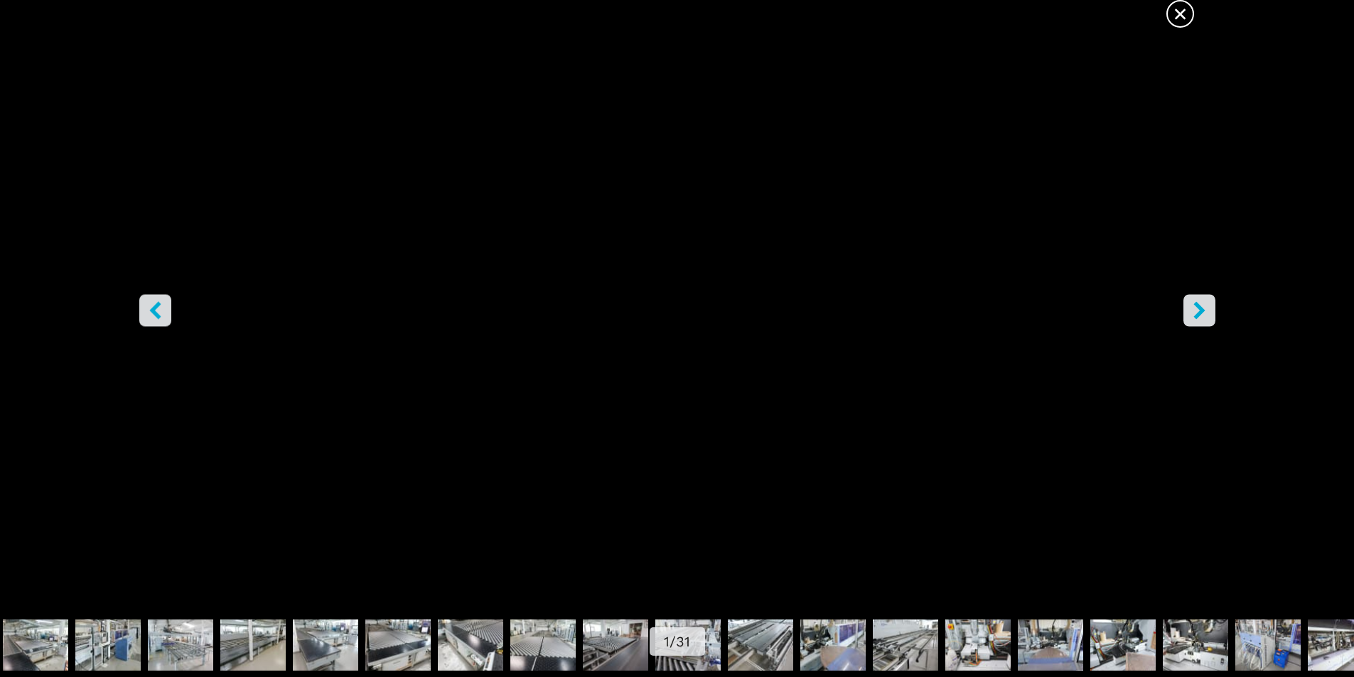
click at [1207, 316] on icon "right-button" at bounding box center [1199, 310] width 18 height 18
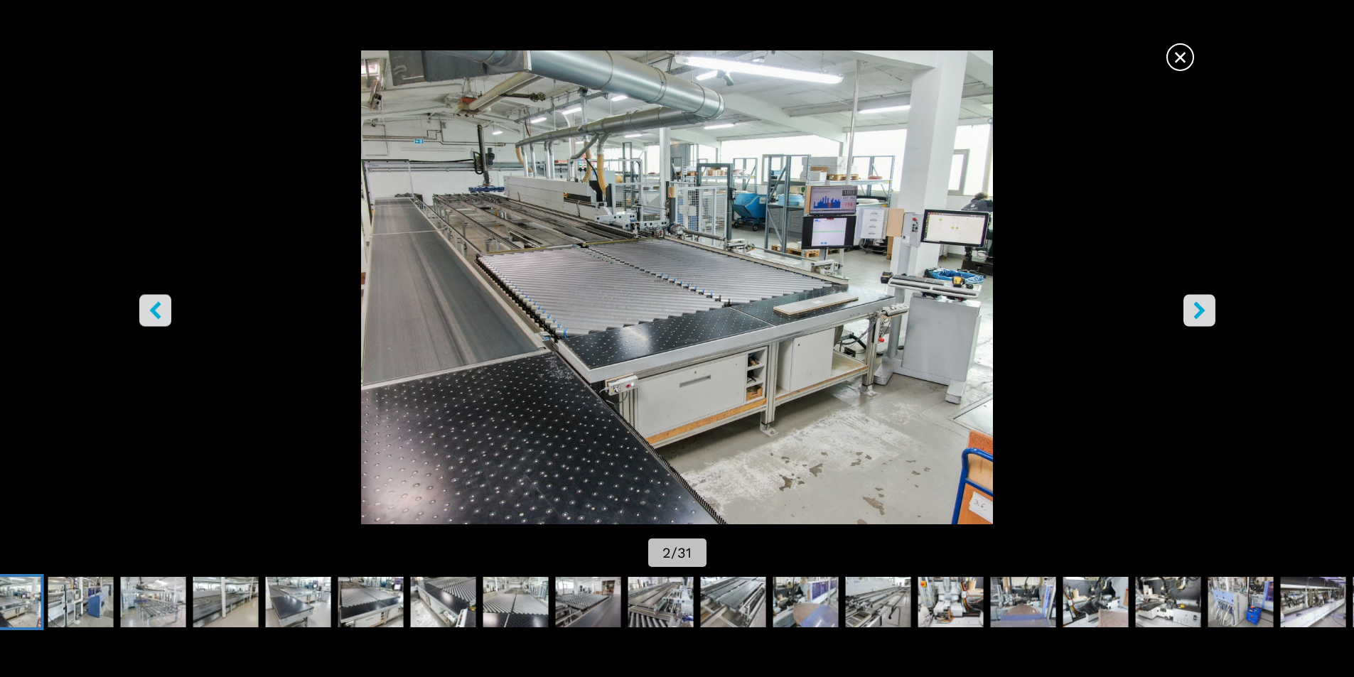
scroll to position [80, 0]
click at [1204, 314] on icon "right-button" at bounding box center [1199, 310] width 18 height 18
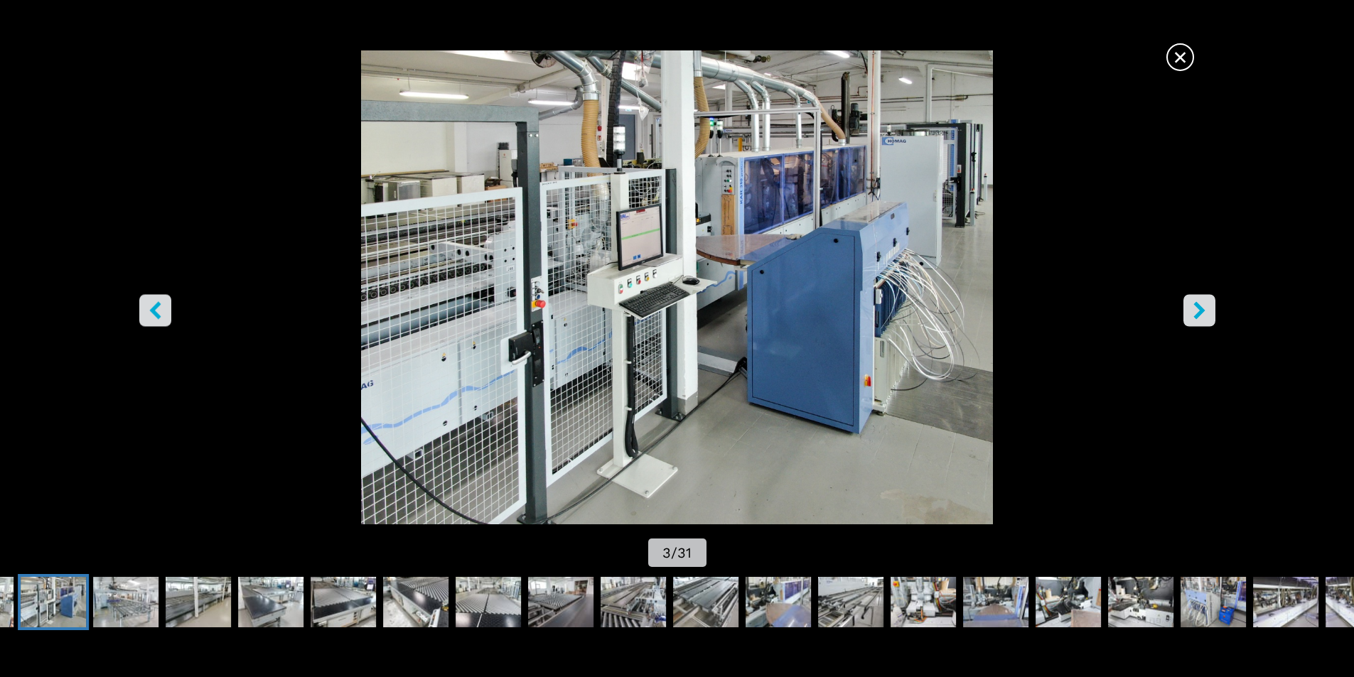
click at [1204, 314] on icon "right-button" at bounding box center [1199, 310] width 18 height 18
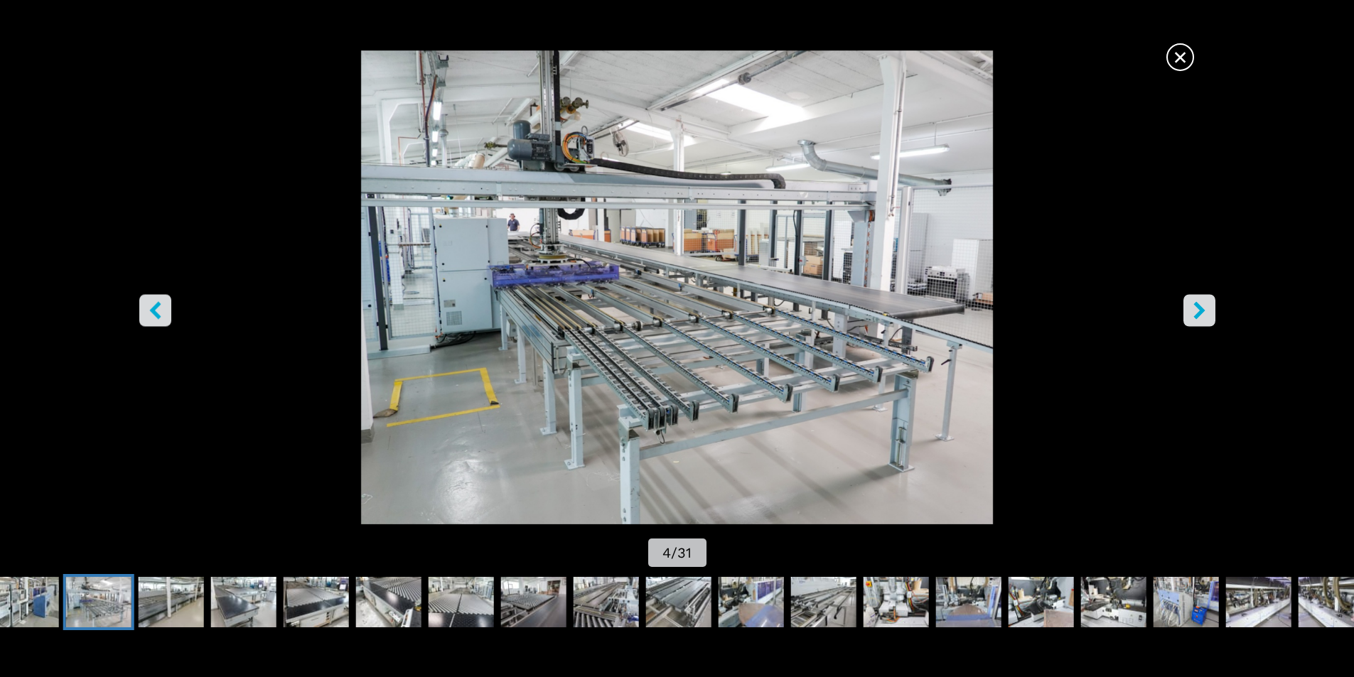
click at [1177, 55] on span "×" at bounding box center [1179, 54] width 25 height 25
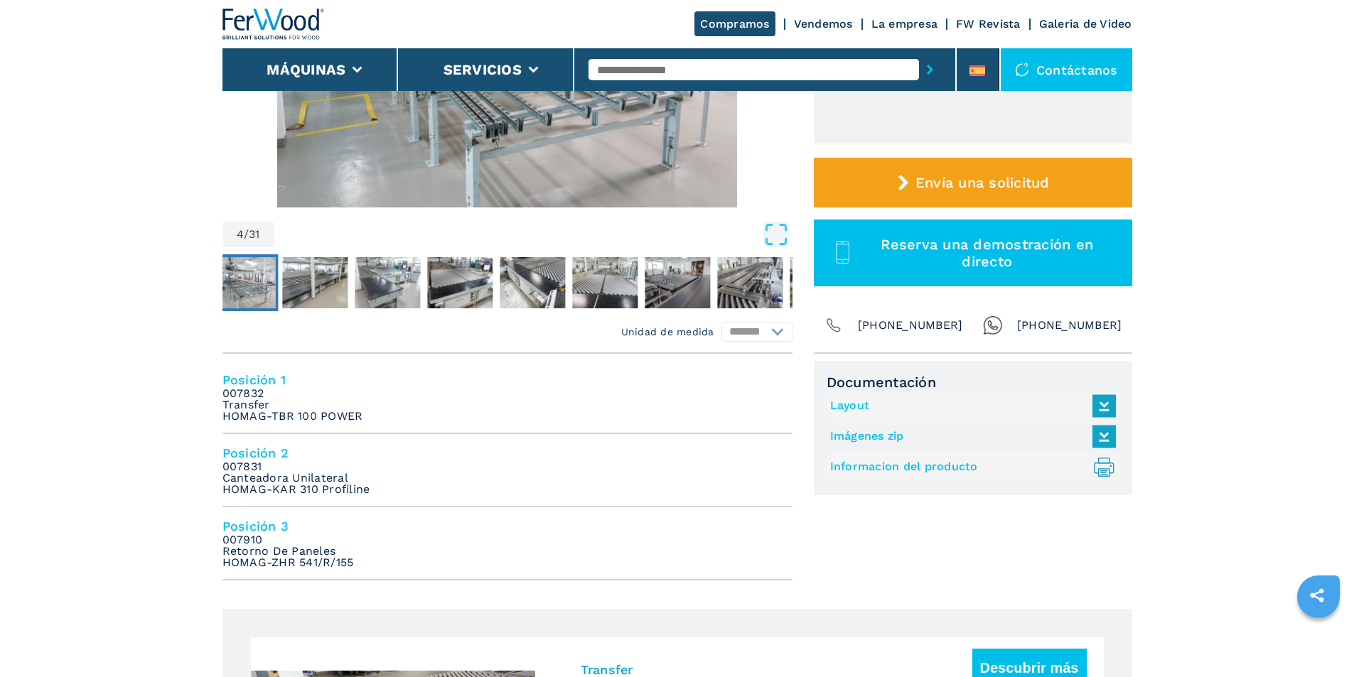
scroll to position [364, 0]
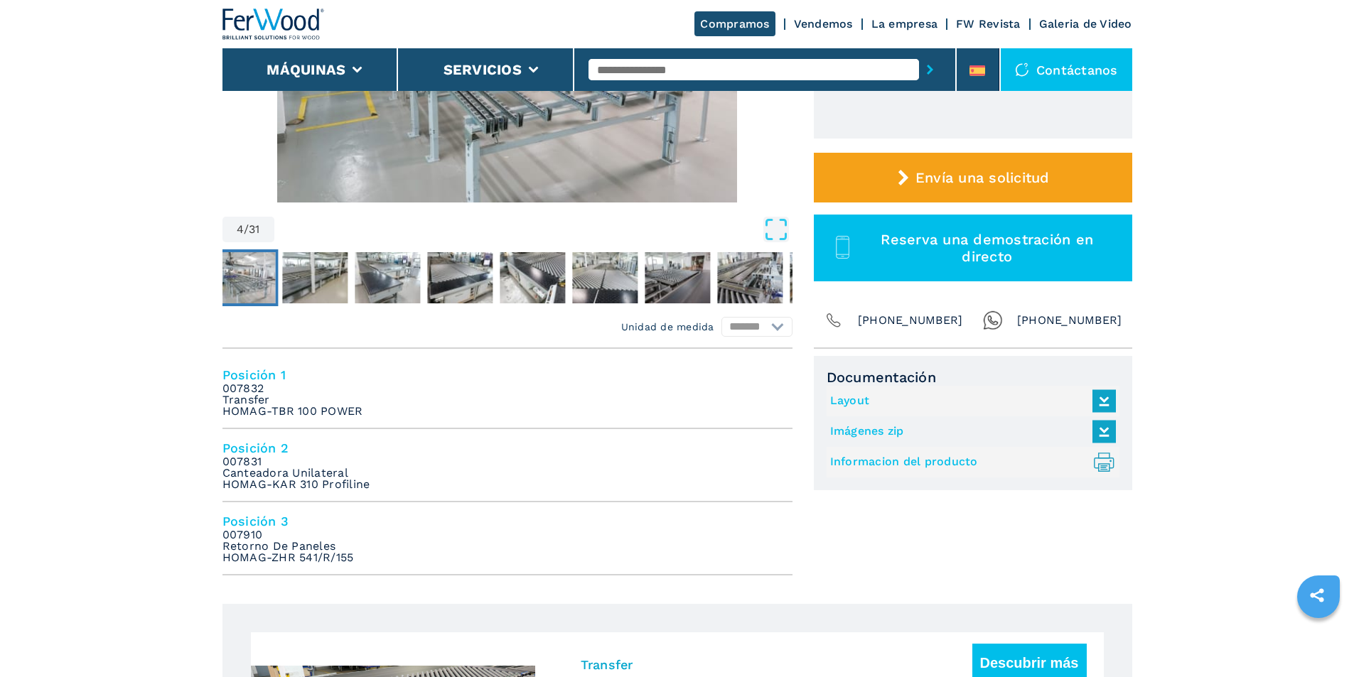
click at [866, 402] on link "Layout" at bounding box center [969, 400] width 279 height 23
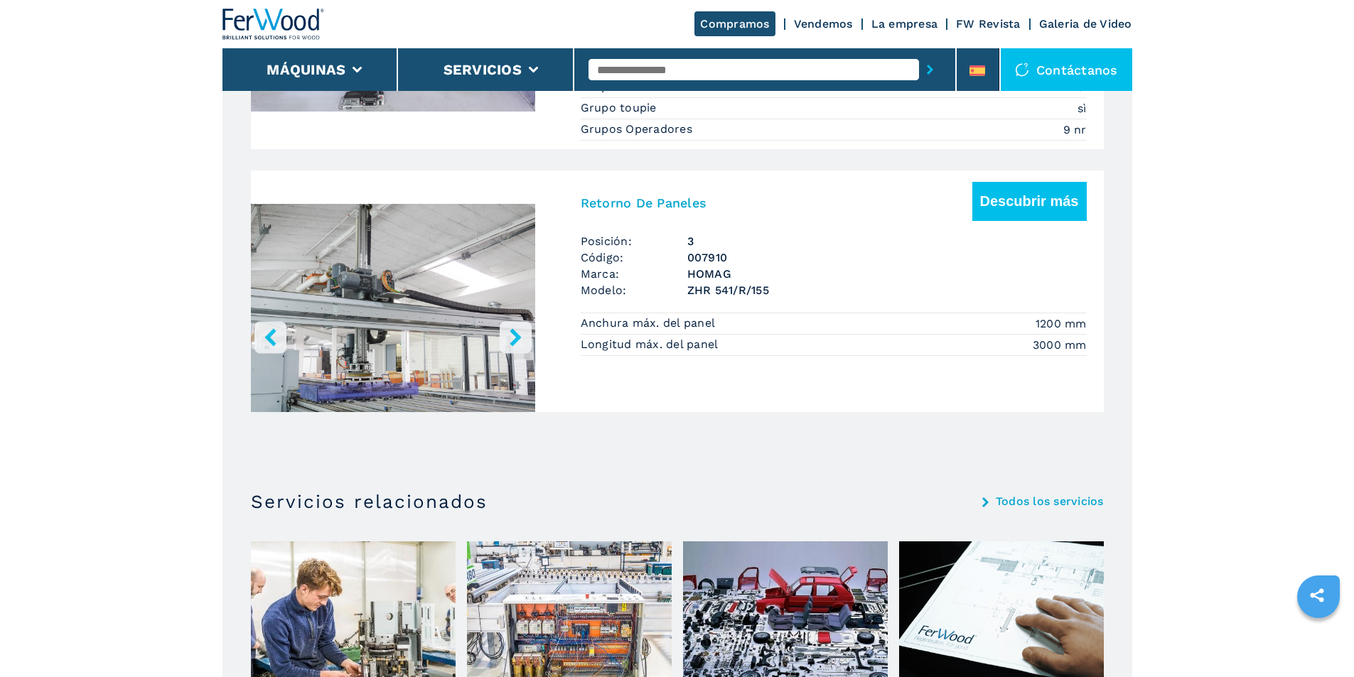
scroll to position [1074, 0]
